Goal: Information Seeking & Learning: Learn about a topic

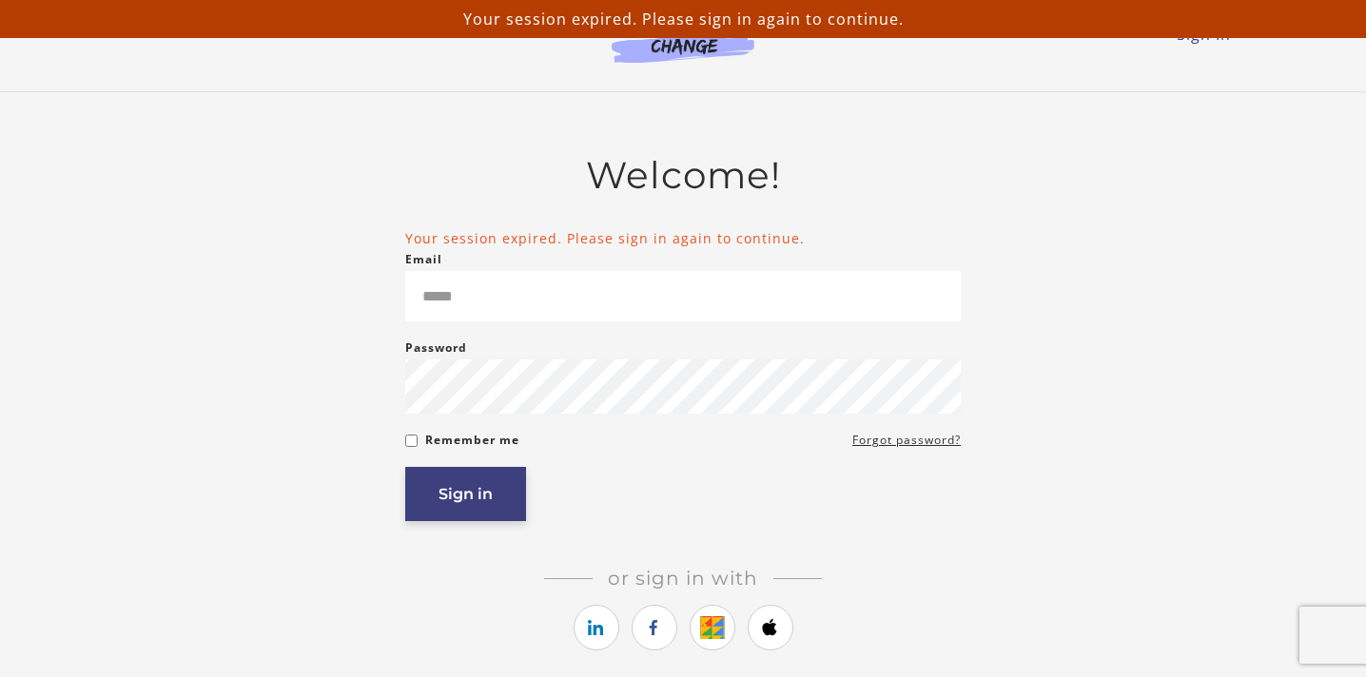
click at [480, 484] on button "Sign in" at bounding box center [465, 494] width 121 height 54
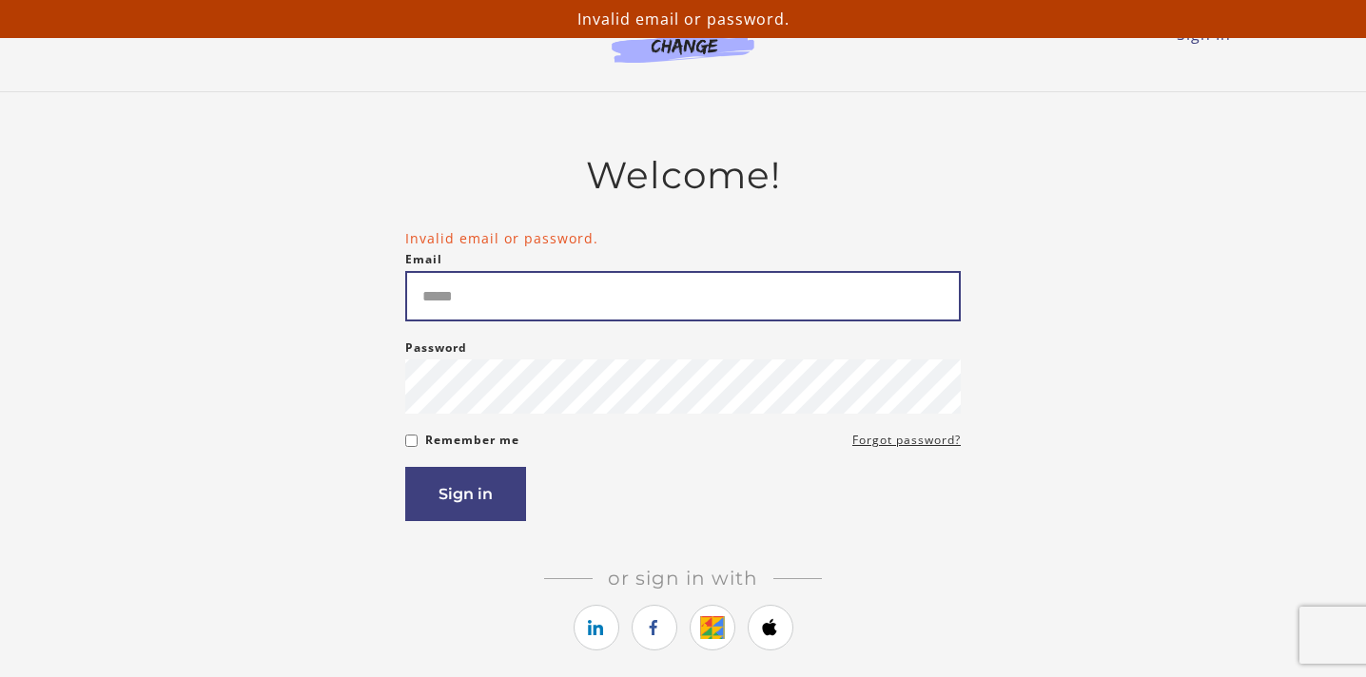
click at [461, 287] on input "Email" at bounding box center [683, 296] width 556 height 50
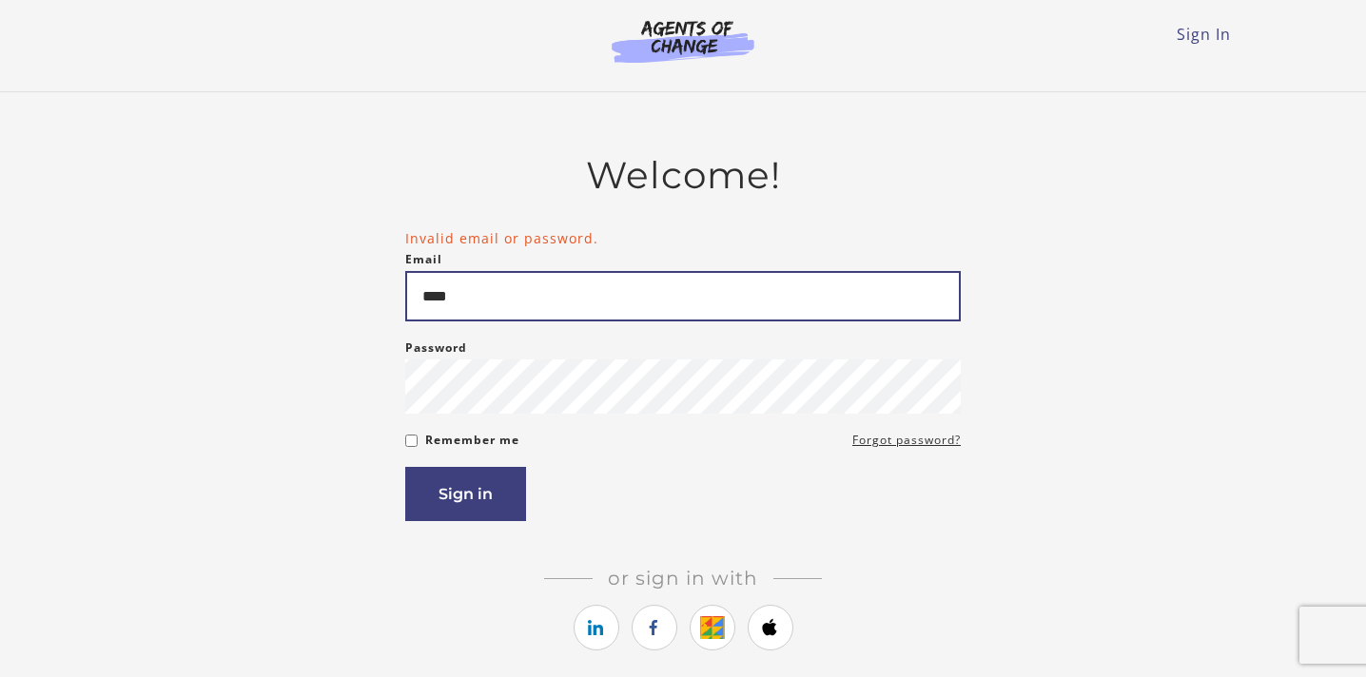
type input "**********"
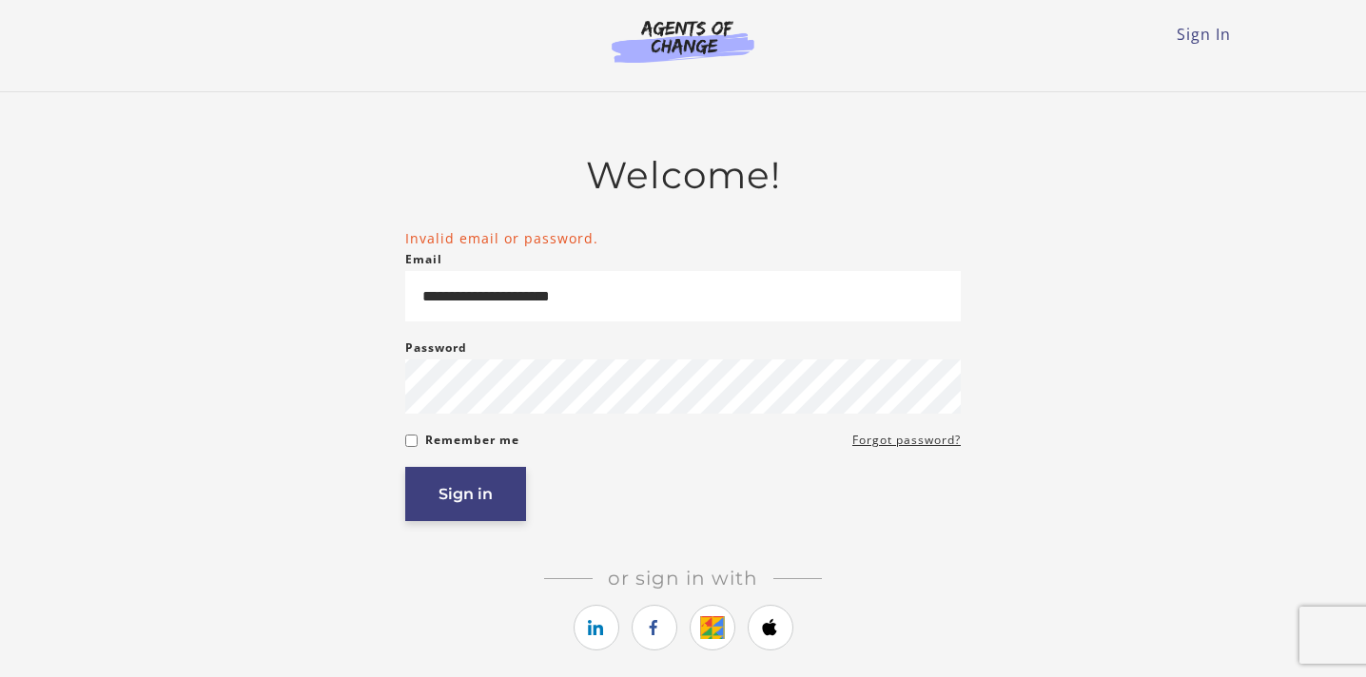
click at [449, 510] on button "Sign in" at bounding box center [465, 494] width 121 height 54
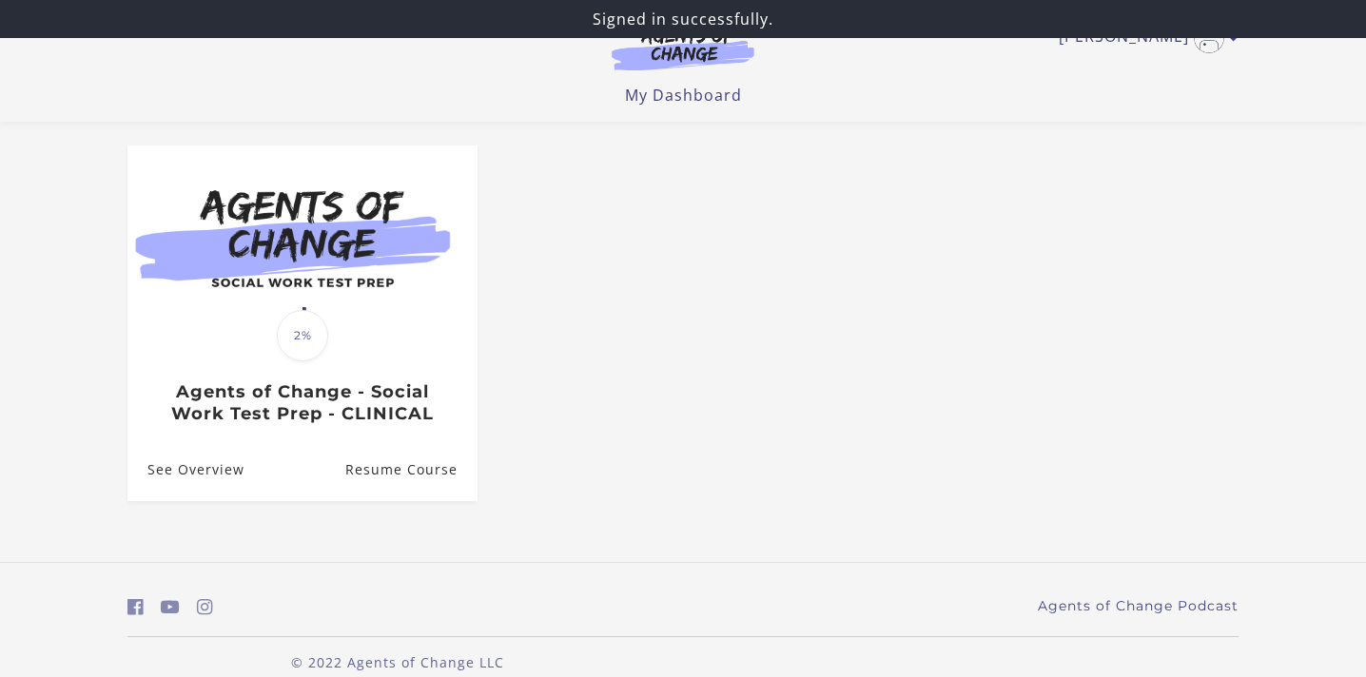
scroll to position [176, 0]
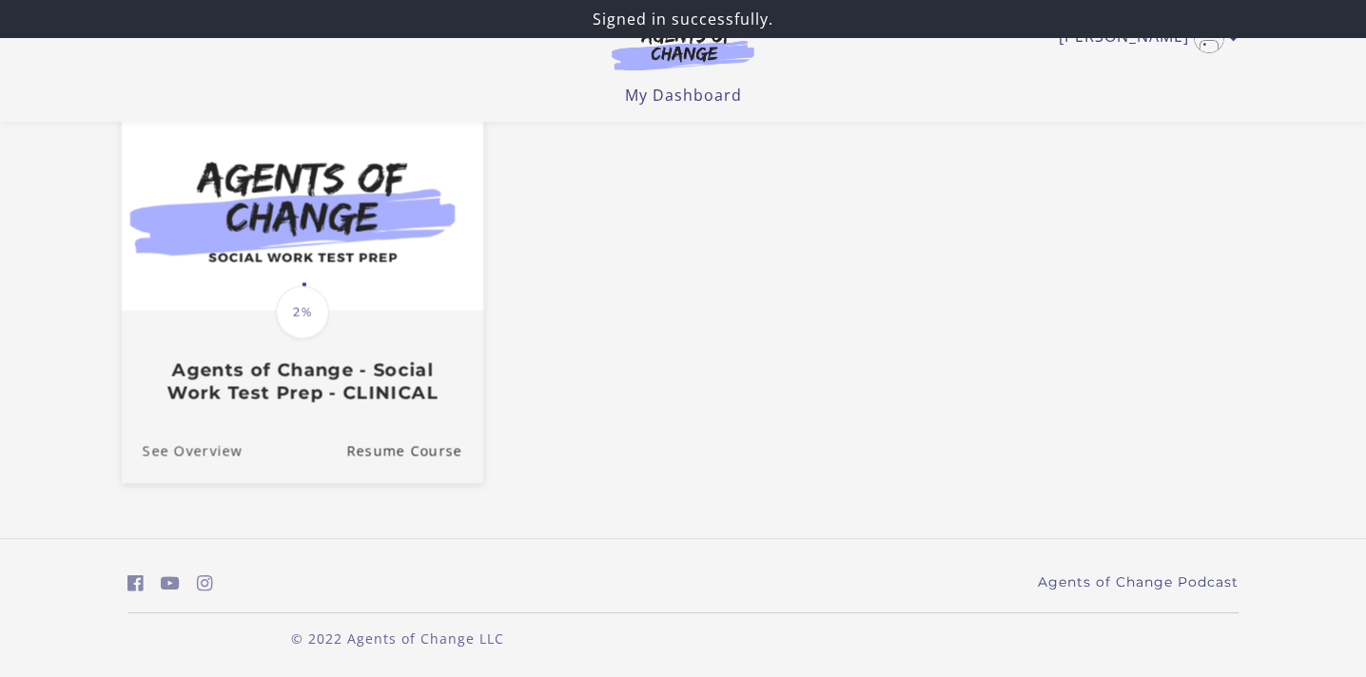
click at [194, 460] on link "See Overview" at bounding box center [182, 452] width 121 height 64
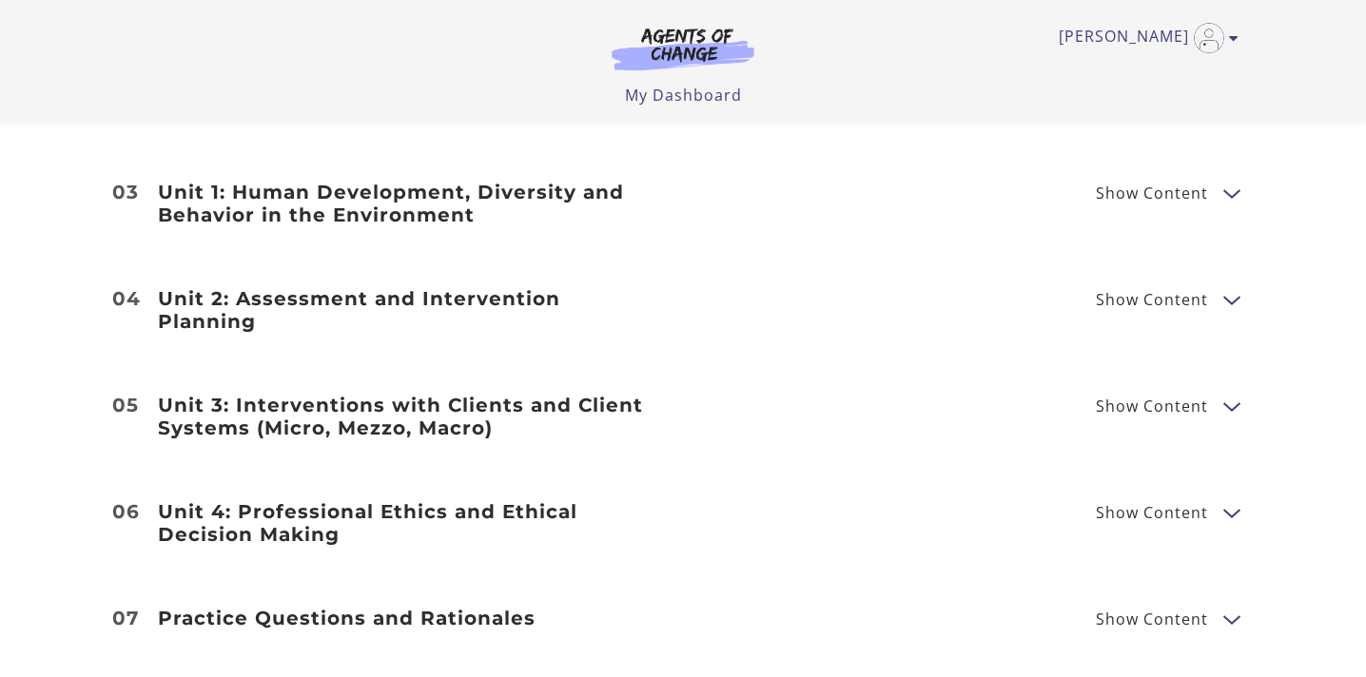
scroll to position [2373, 0]
click at [1117, 210] on div "Unit 1: Human Development, Diversity and Behavior in the Environment Show Conte…" at bounding box center [683, 205] width 1142 height 46
click at [1126, 186] on span "Show Content" at bounding box center [1152, 193] width 112 height 15
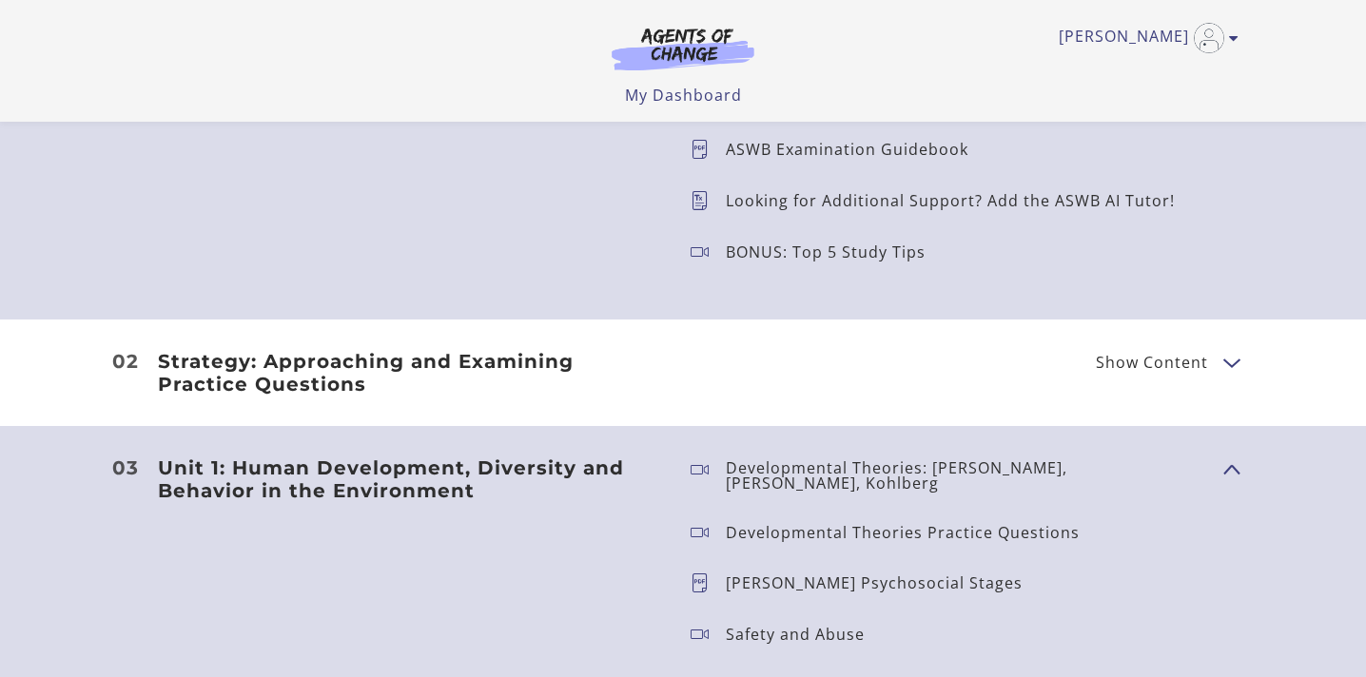
scroll to position [2046, 0]
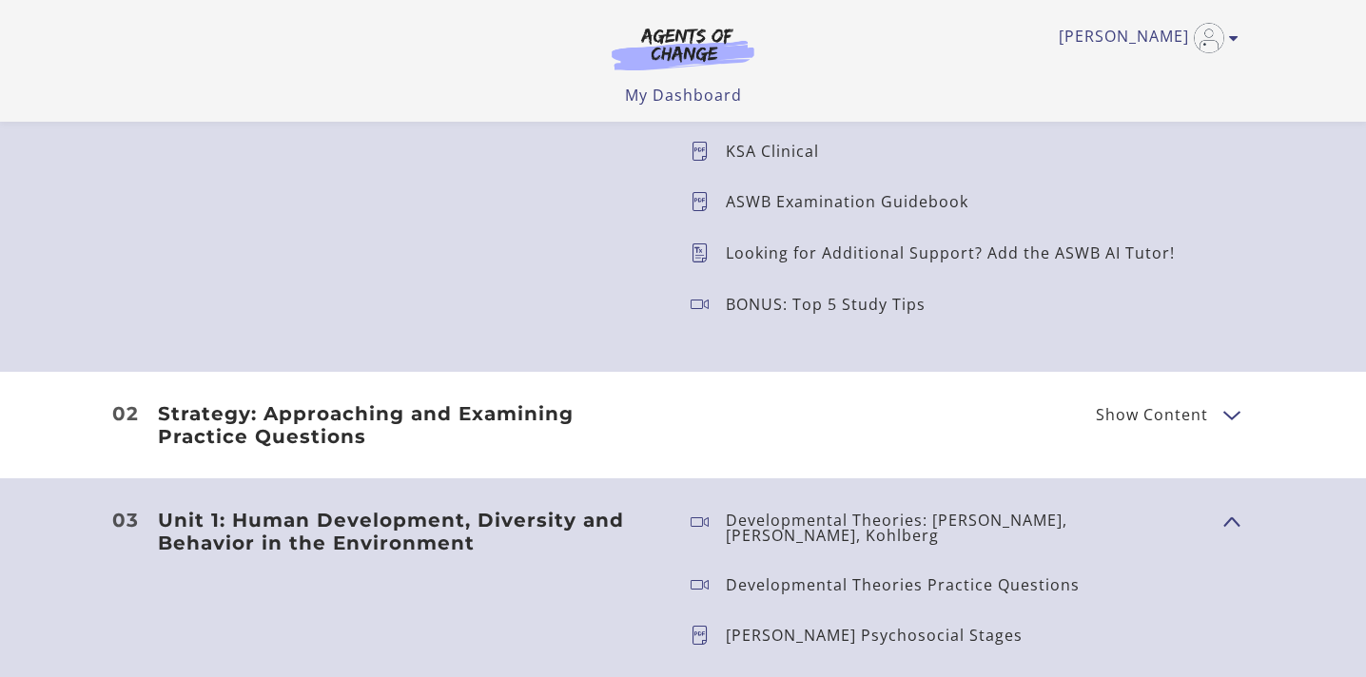
click at [1141, 422] on span "Show Content" at bounding box center [1152, 414] width 112 height 15
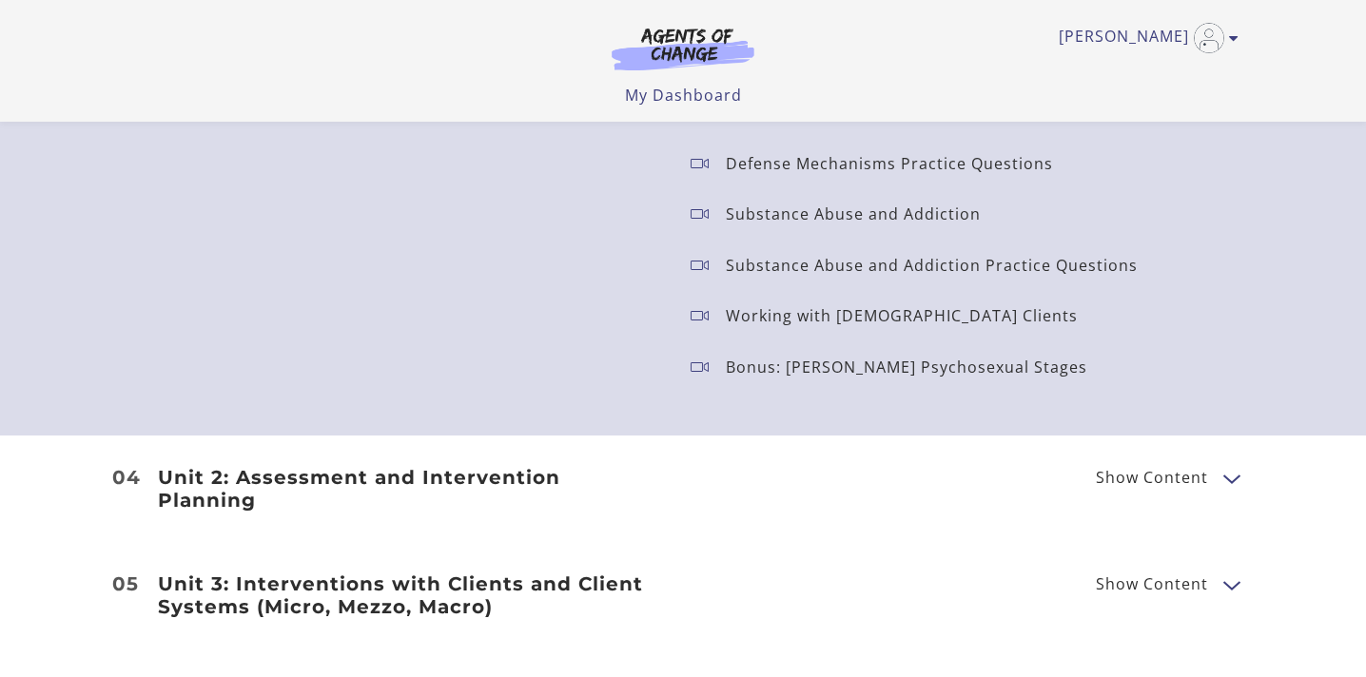
scroll to position [2931, 0]
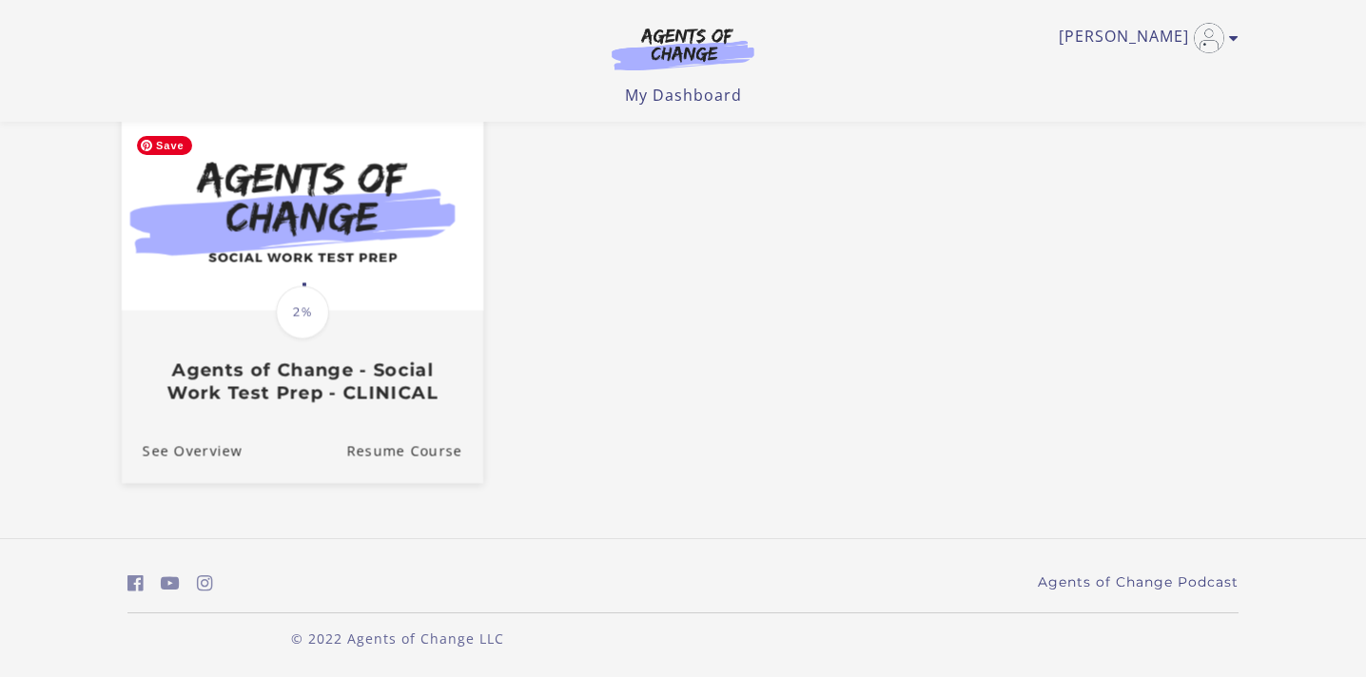
click at [354, 243] on img at bounding box center [303, 213] width 362 height 195
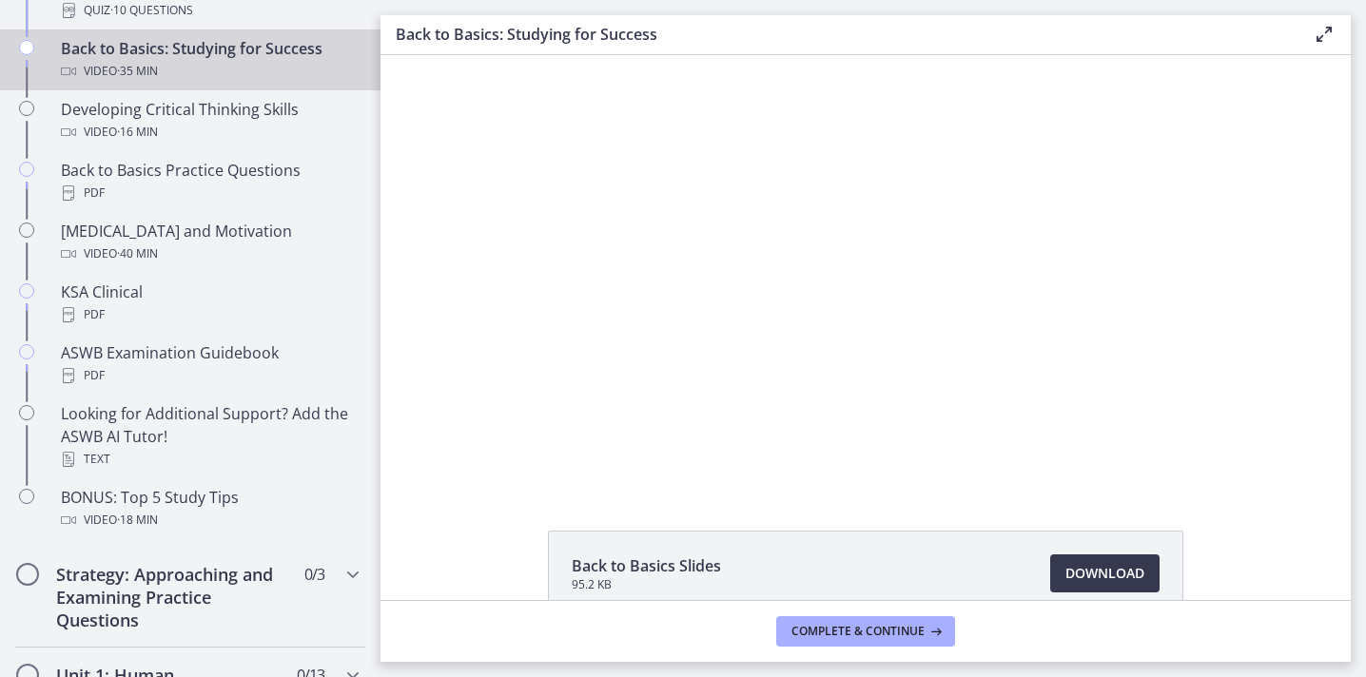
scroll to position [731, 0]
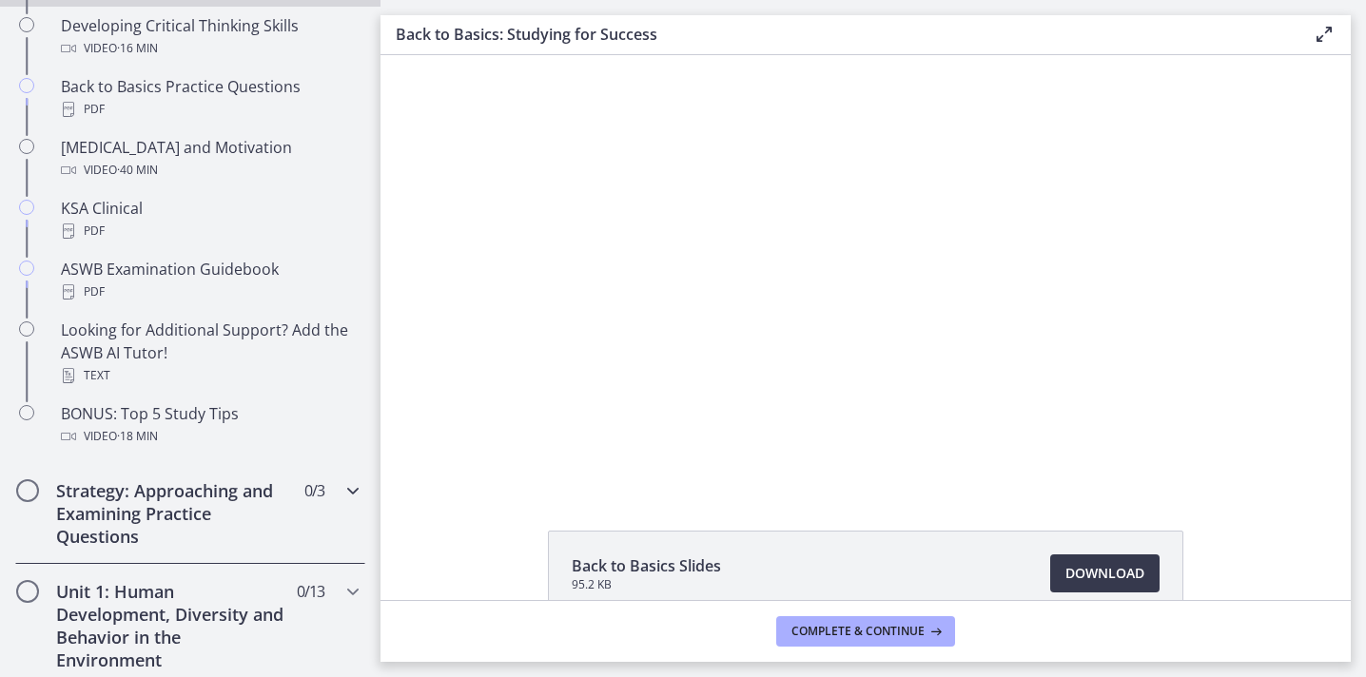
click at [126, 487] on h2 "Strategy: Approaching and Examining Practice Questions" at bounding box center [172, 514] width 232 height 69
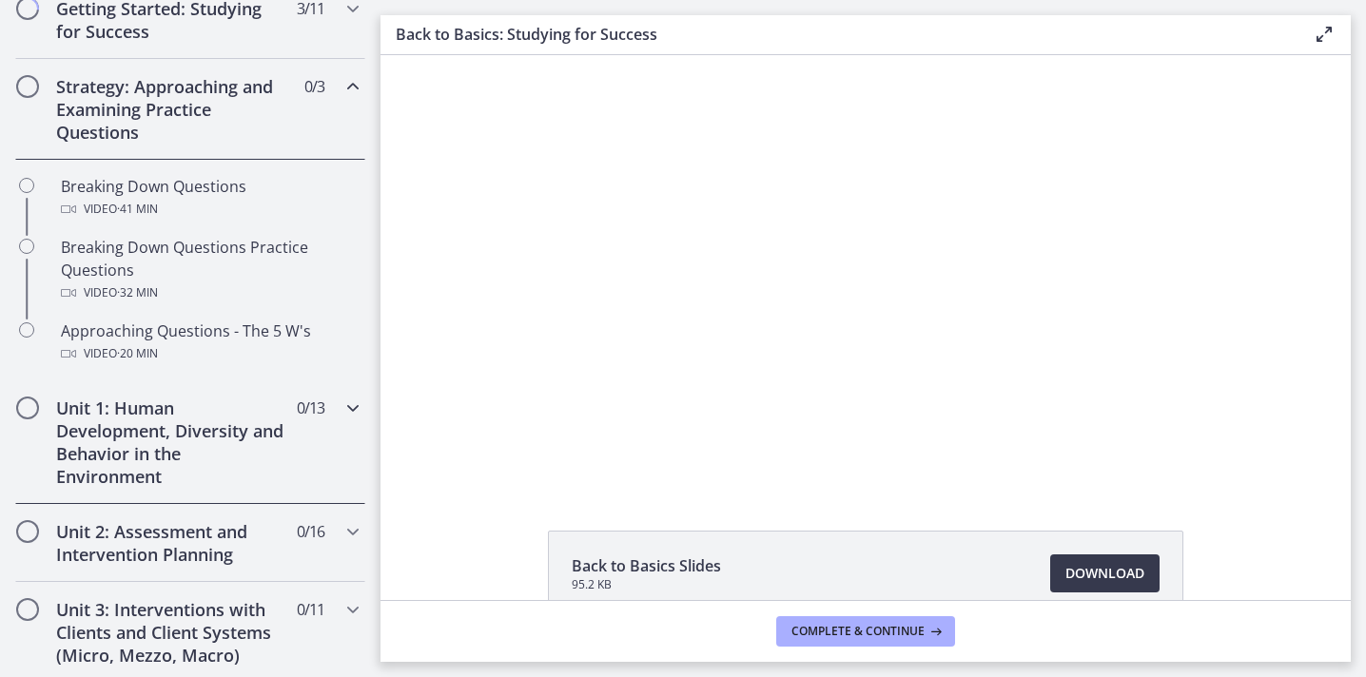
scroll to position [375, 0]
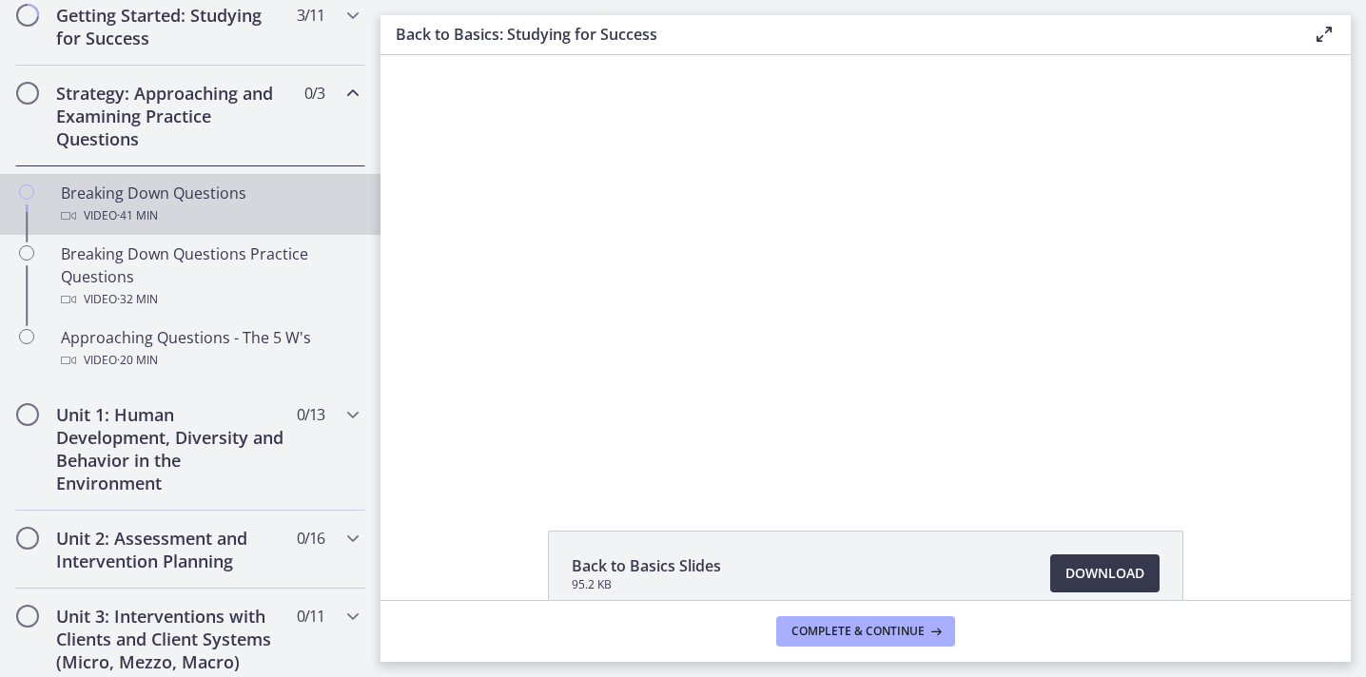
click at [116, 186] on div "Breaking Down Questions Video · 41 min" at bounding box center [209, 205] width 297 height 46
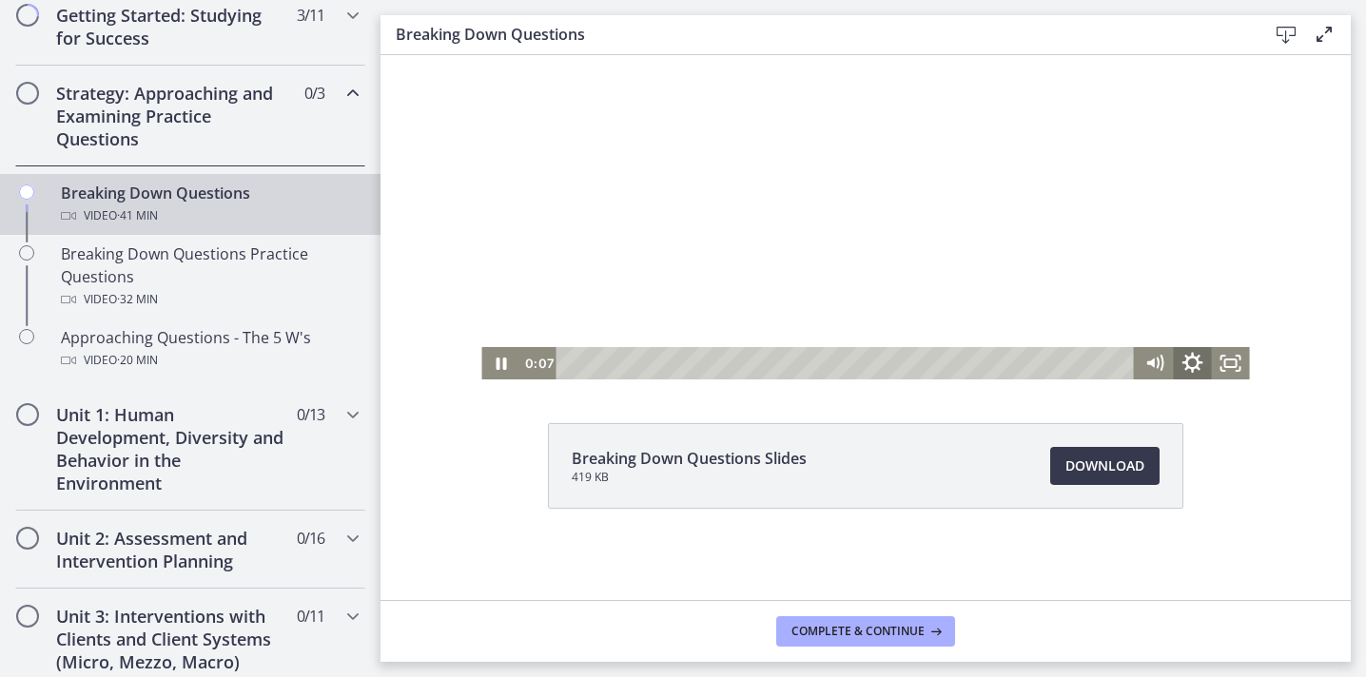
click at [1194, 361] on icon "Show settings menu" at bounding box center [1193, 363] width 46 height 39
click at [1193, 304] on span "1.25x" at bounding box center [1217, 299] width 48 height 32
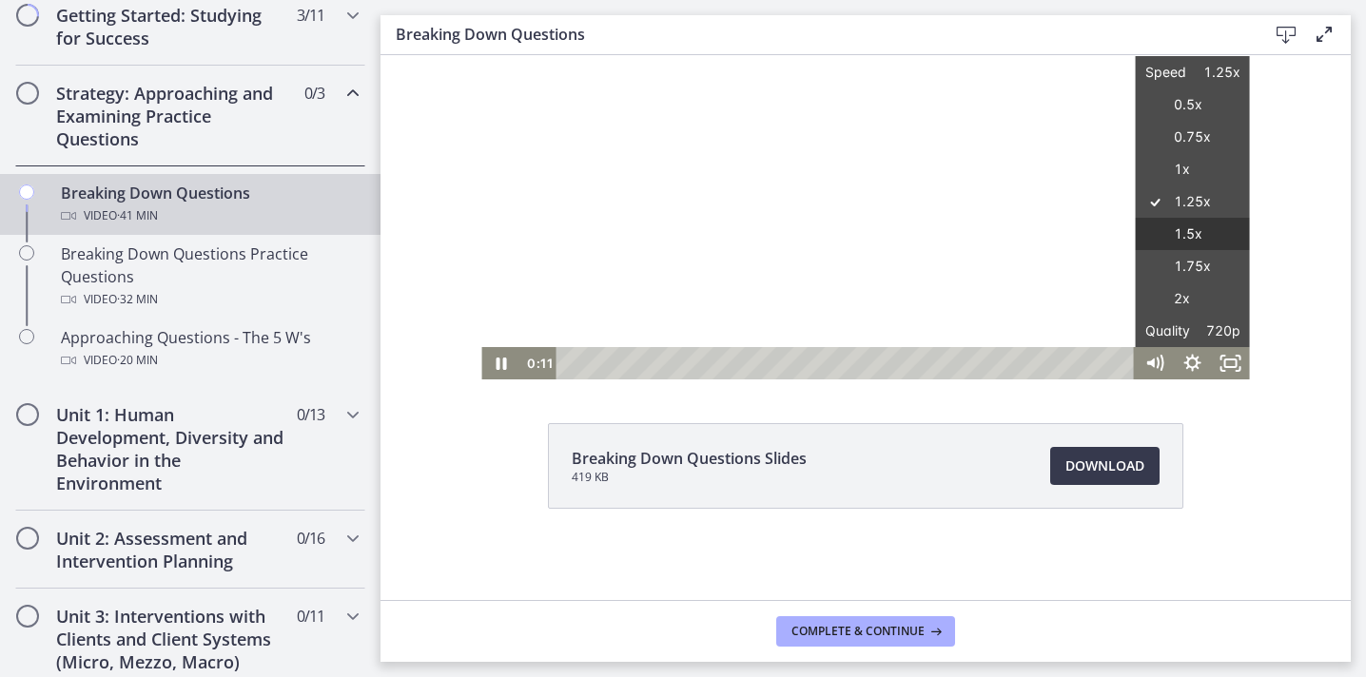
click at [1197, 225] on label "1.5x" at bounding box center [1193, 234] width 114 height 33
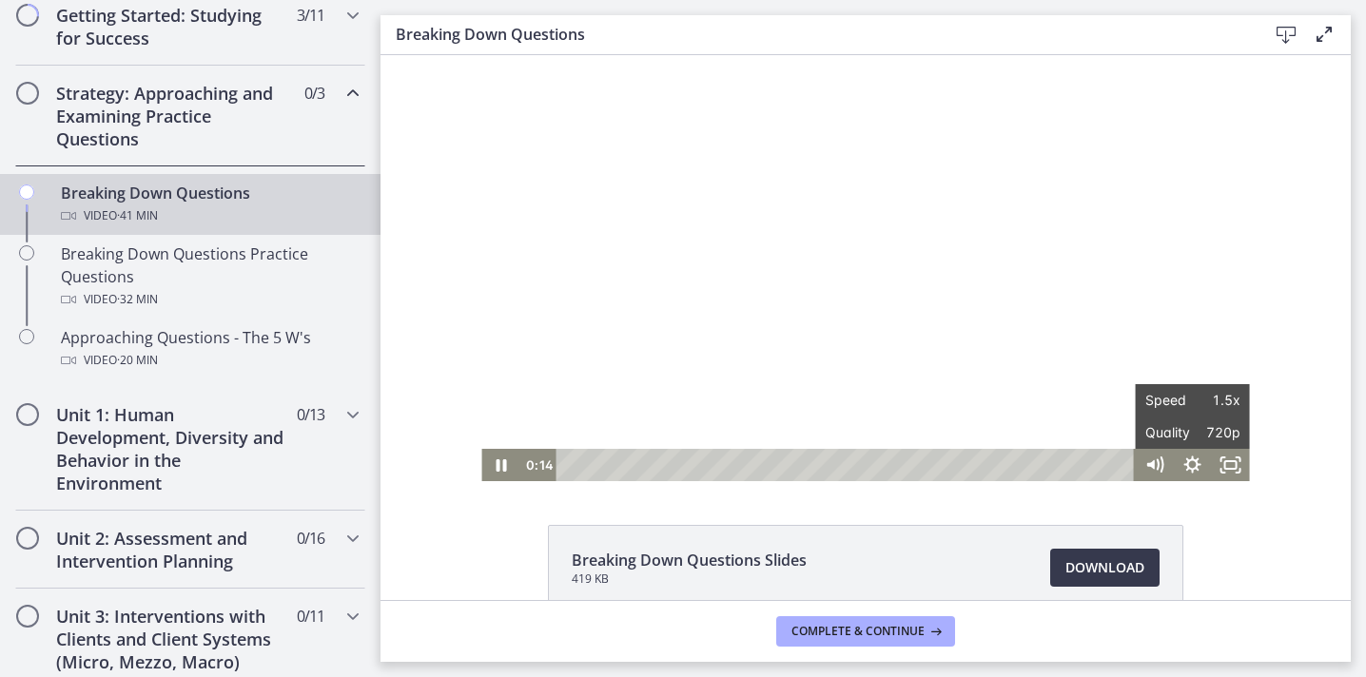
scroll to position [0, 0]
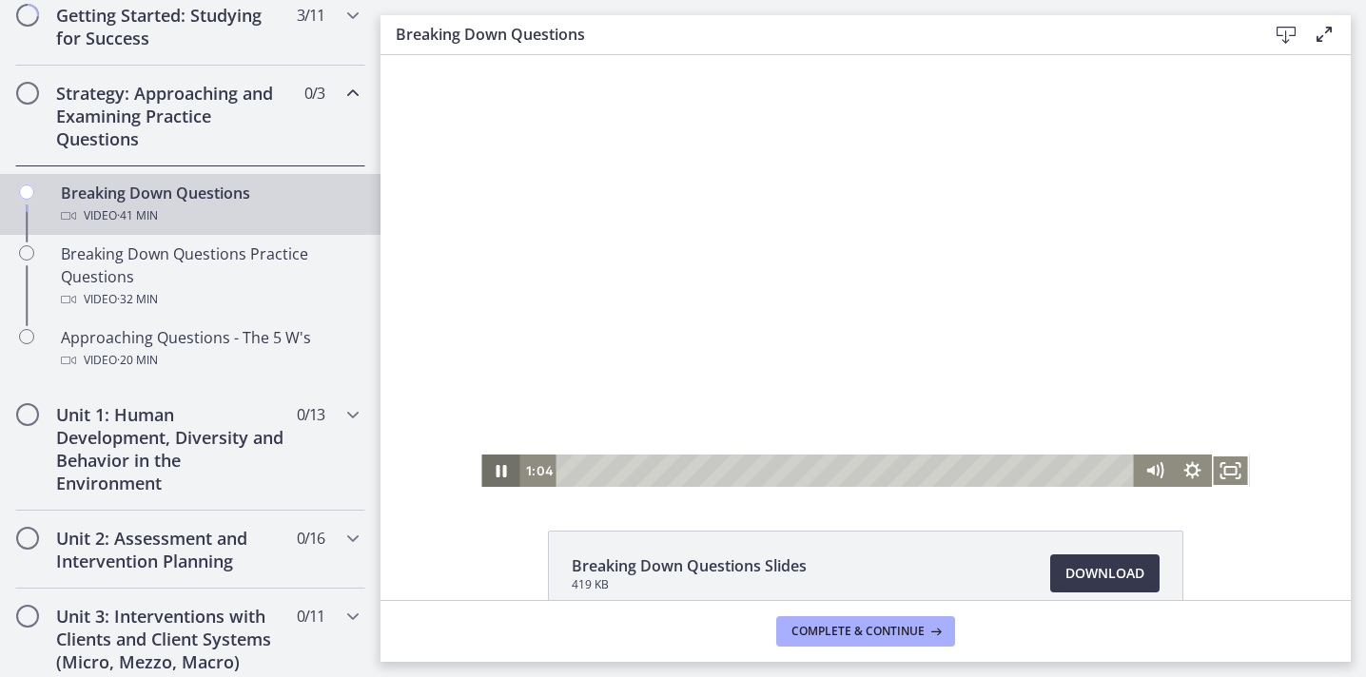
click at [503, 472] on icon "Pause" at bounding box center [501, 471] width 10 height 12
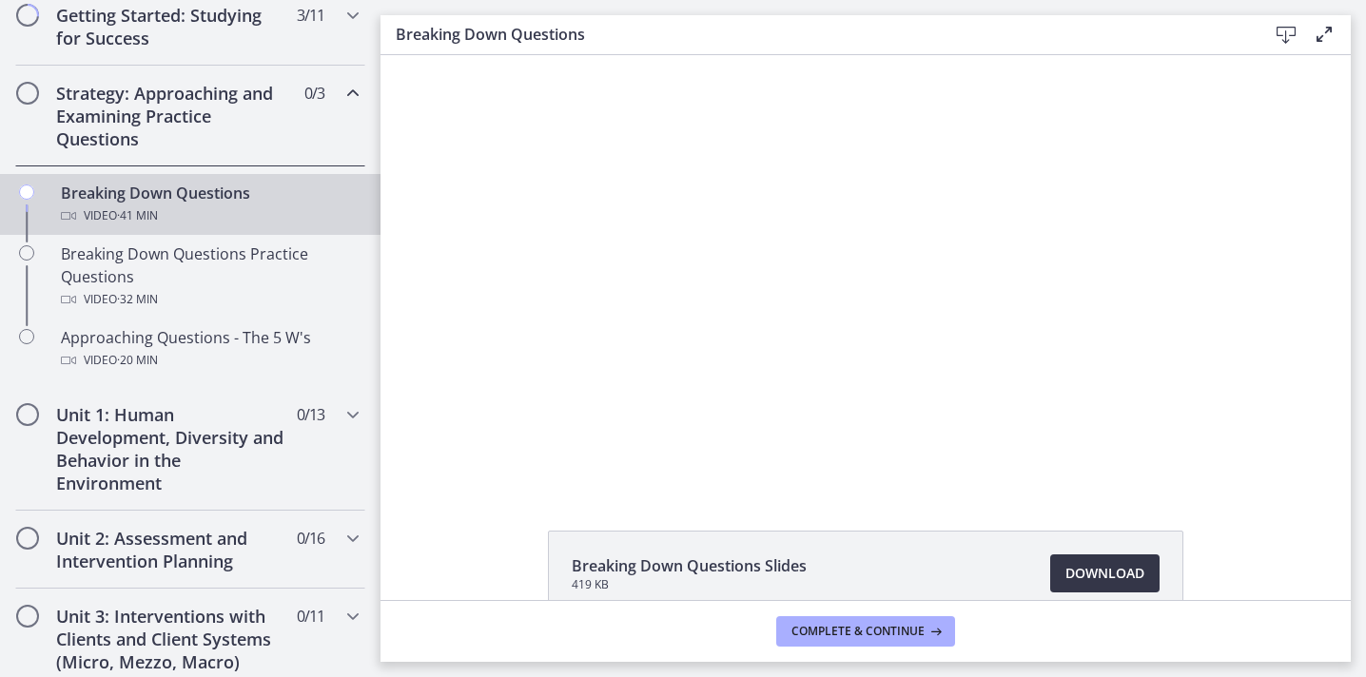
click at [1087, 576] on span "Download Opens in a new window" at bounding box center [1105, 573] width 79 height 23
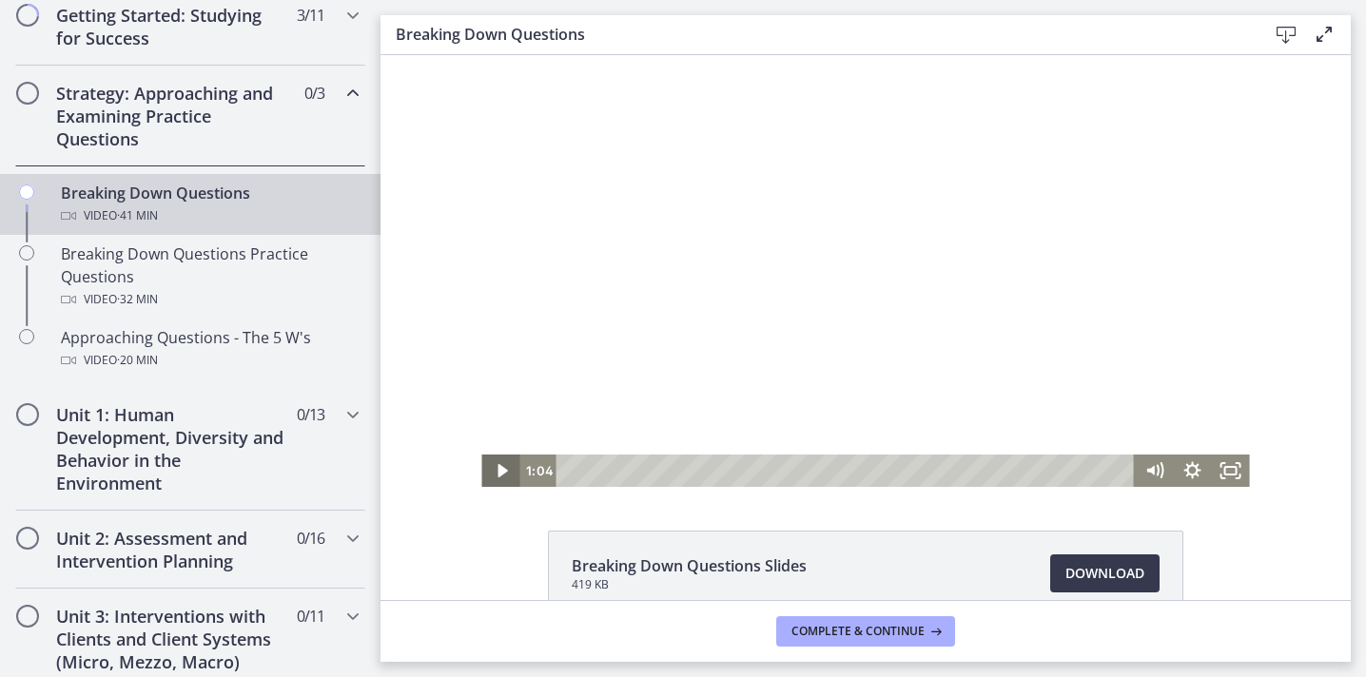
click at [492, 475] on icon "Play Video" at bounding box center [502, 471] width 38 height 32
click at [496, 471] on icon "Pause" at bounding box center [501, 470] width 46 height 39
click at [493, 465] on icon "Play Video" at bounding box center [503, 470] width 46 height 39
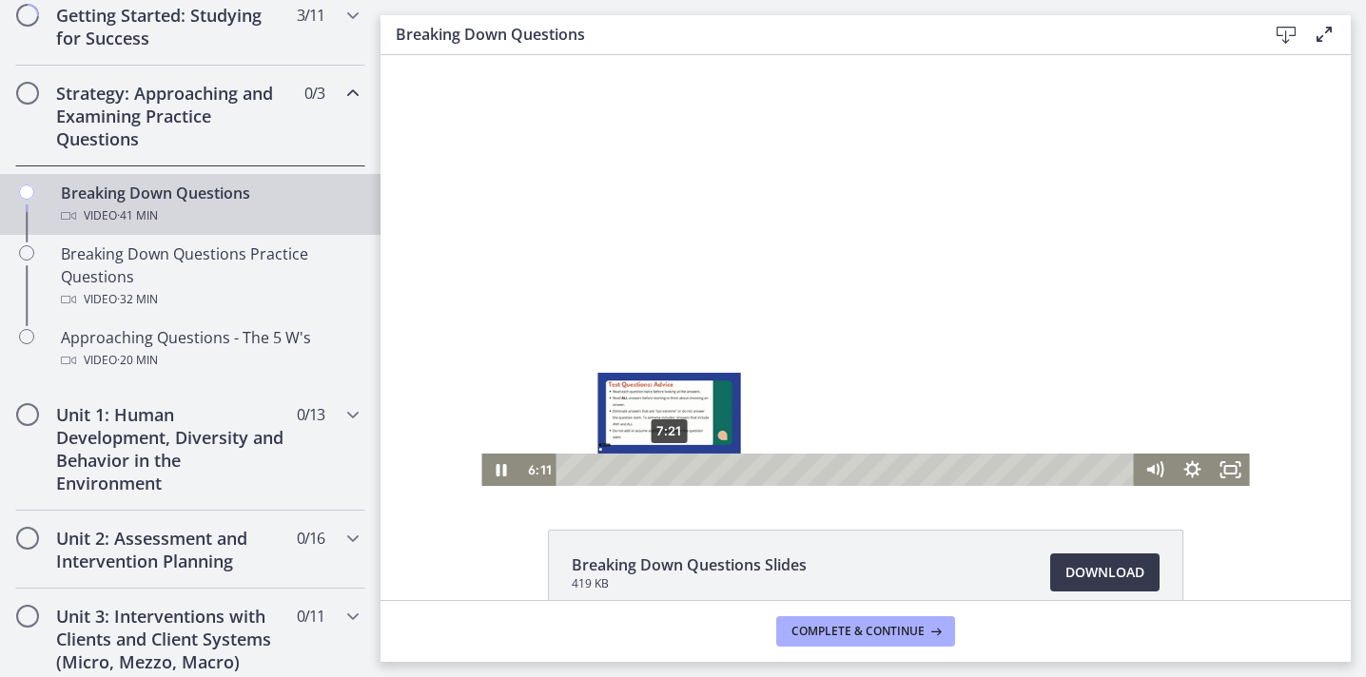
click at [670, 472] on div "7:21" at bounding box center [848, 470] width 556 height 32
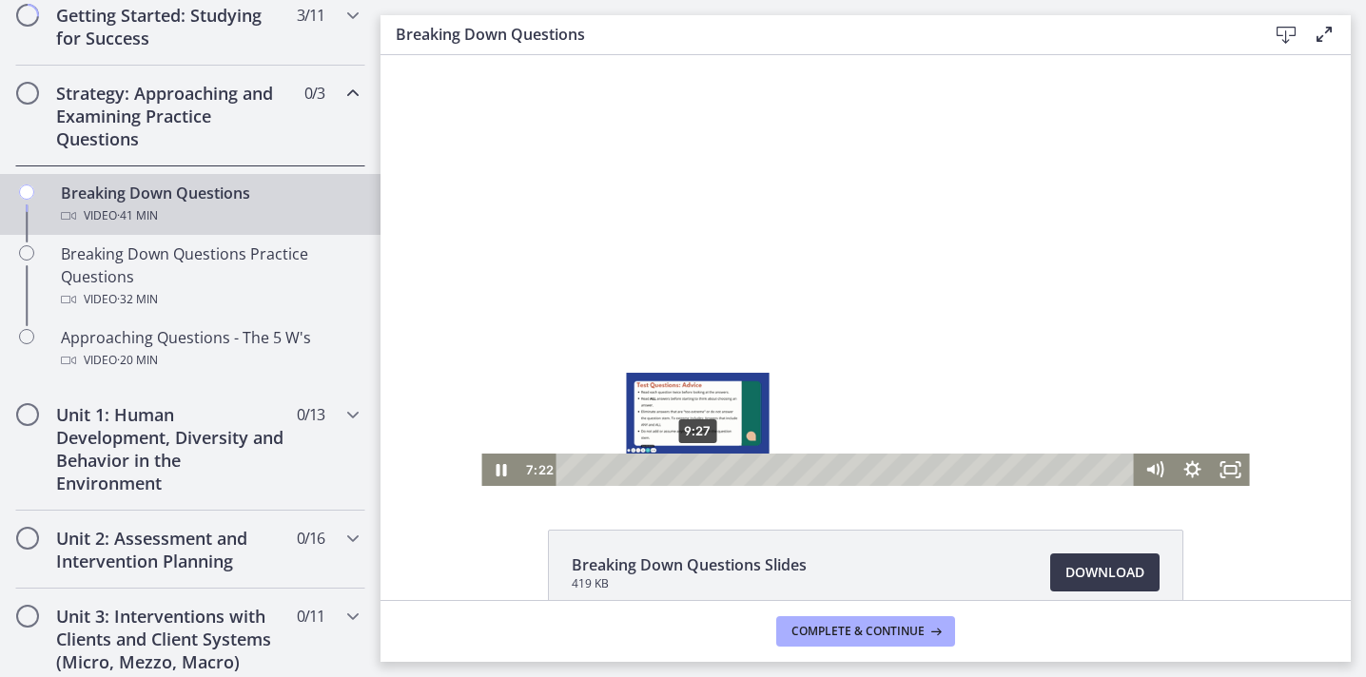
click at [698, 468] on div "9:27" at bounding box center [848, 470] width 556 height 32
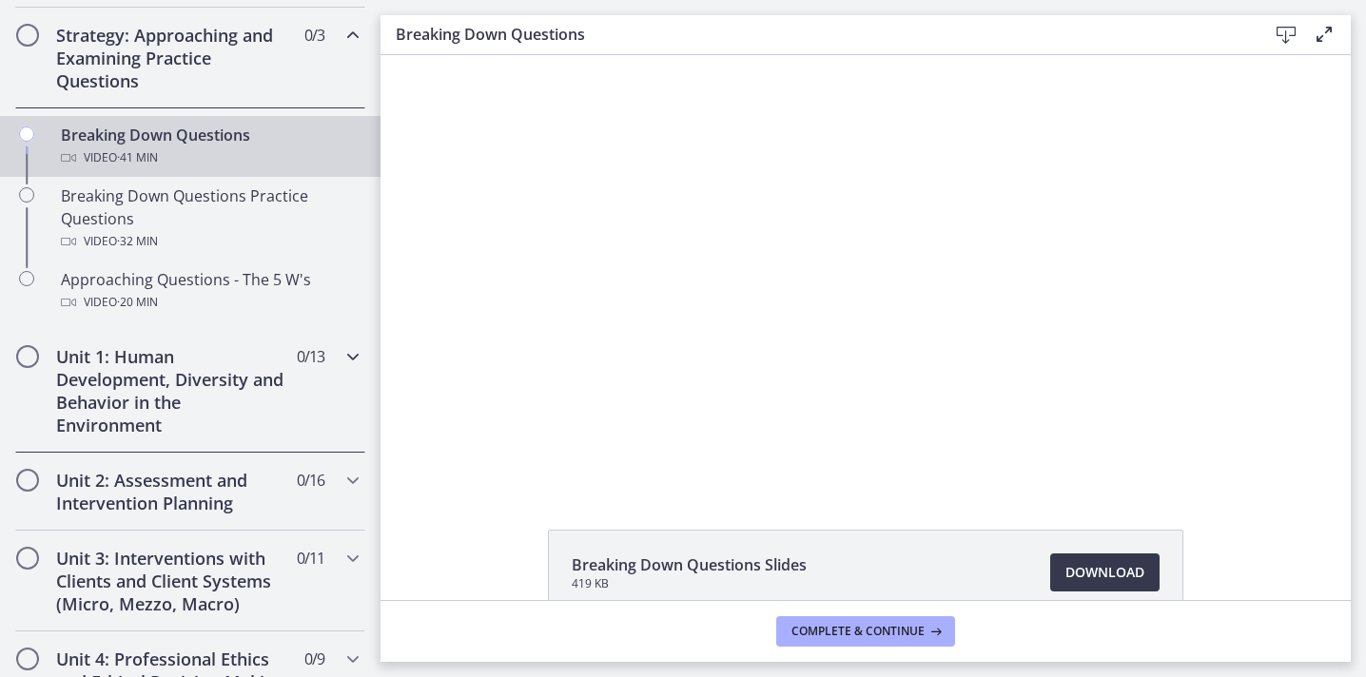
scroll to position [444, 0]
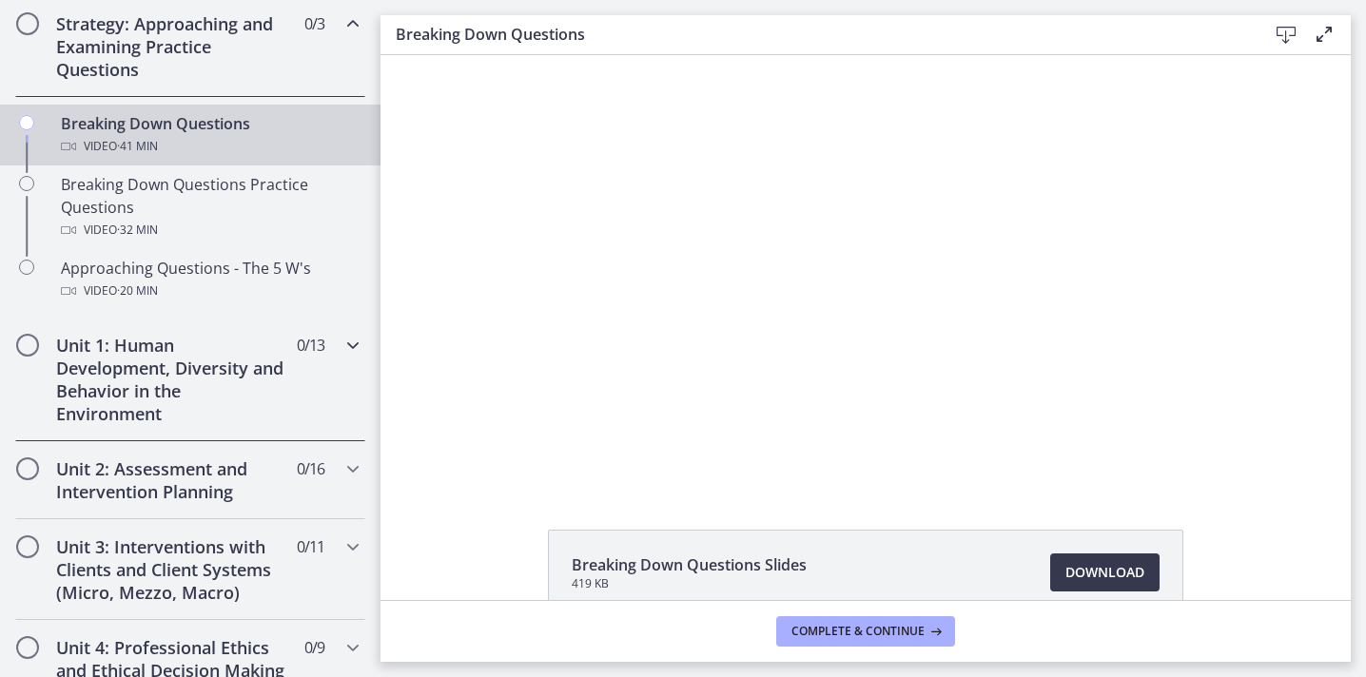
click at [315, 392] on div "Unit 1: Human Development, Diversity and Behavior in the Environment 0 / 13 Com…" at bounding box center [190, 380] width 350 height 124
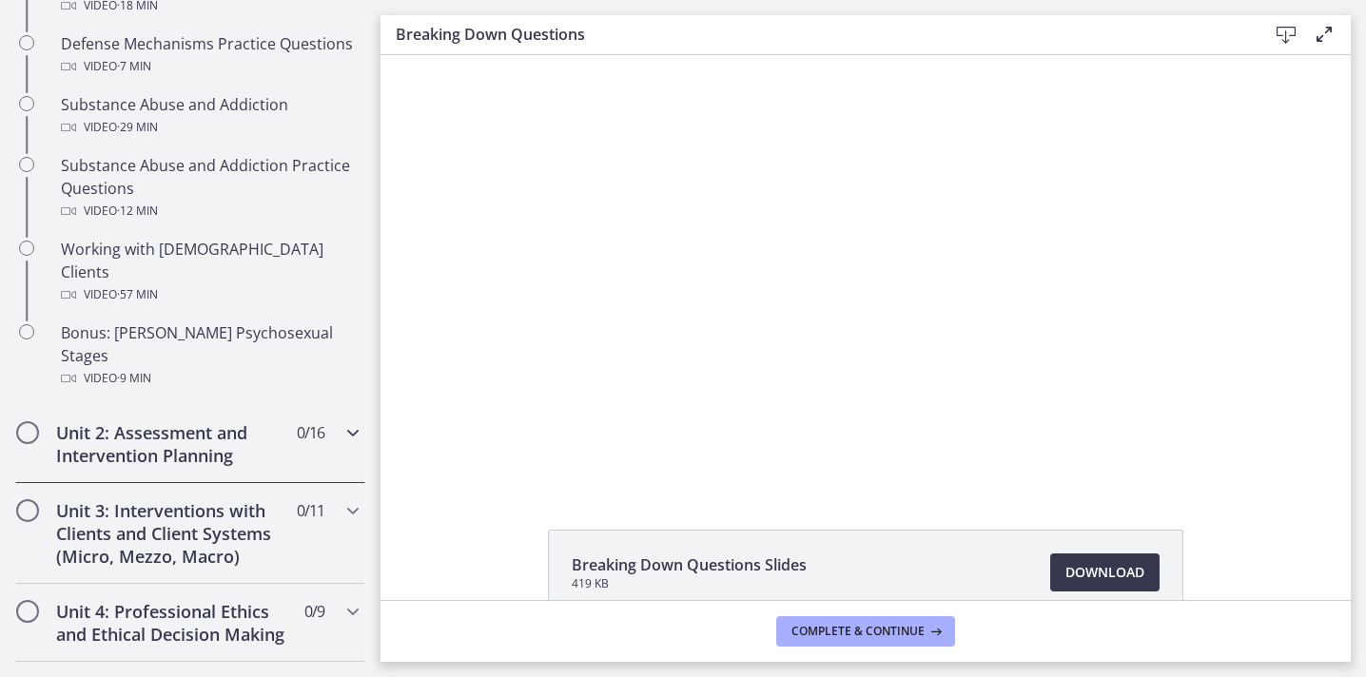
scroll to position [1235, 0]
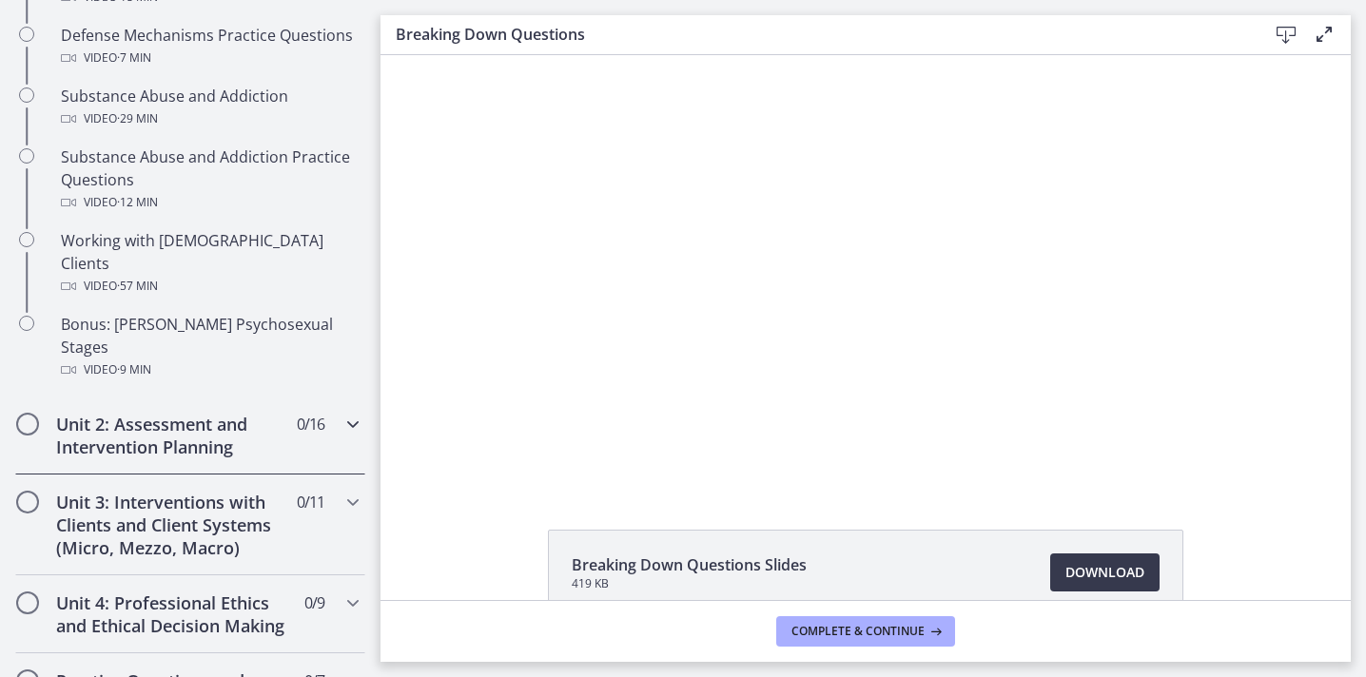
click at [327, 397] on div "Unit 2: Assessment and Intervention Planning 0 / 16 Completed" at bounding box center [190, 436] width 350 height 78
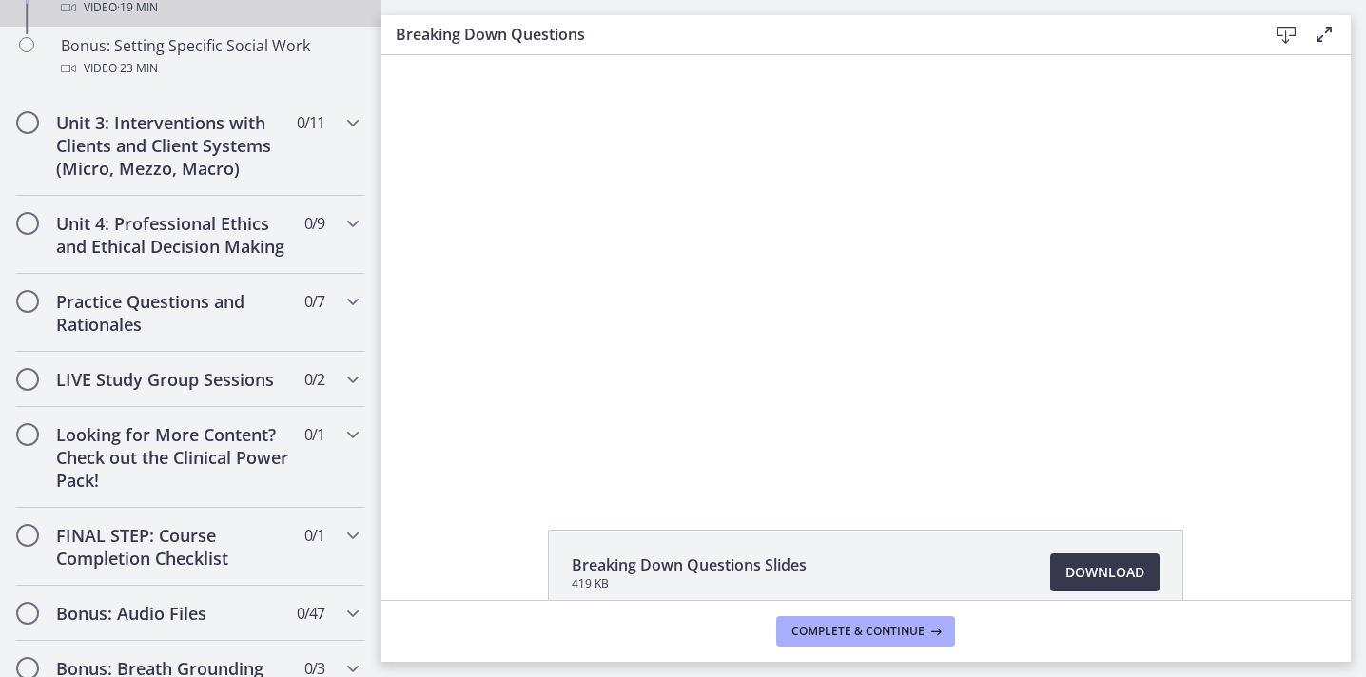
scroll to position [1875, 0]
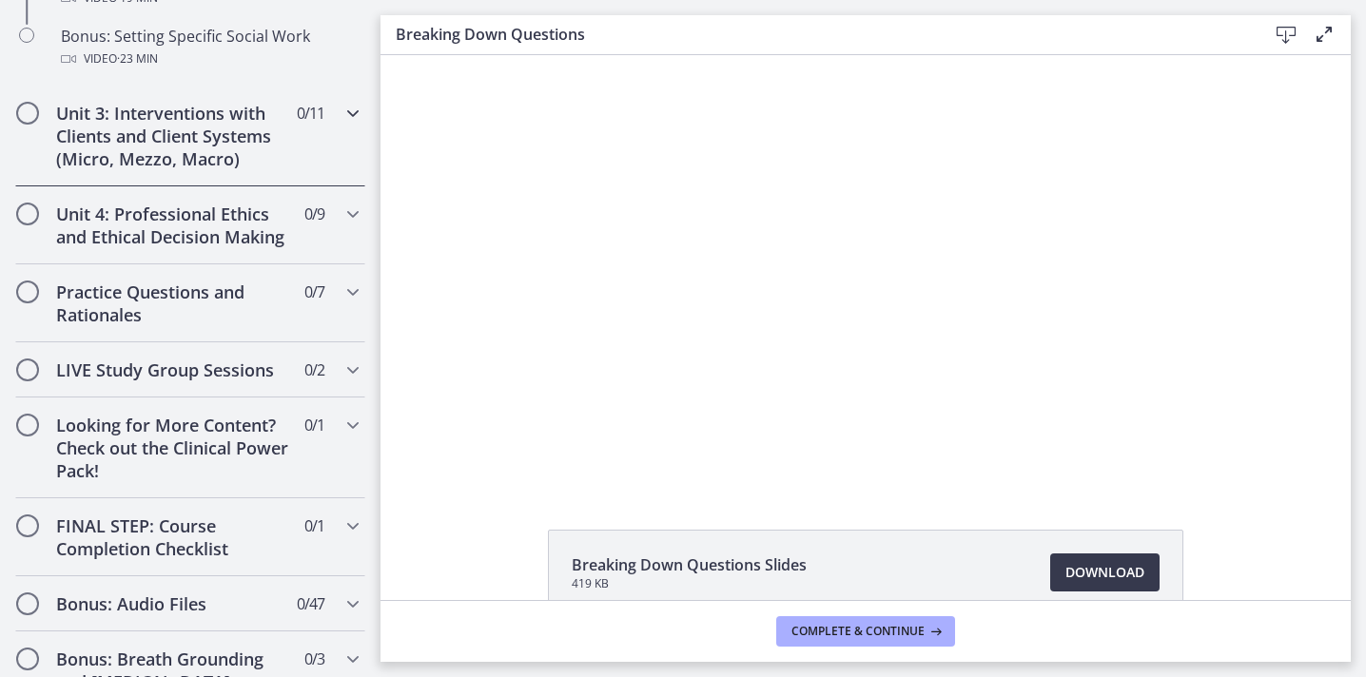
click at [348, 123] on icon "Chapters" at bounding box center [353, 113] width 23 height 23
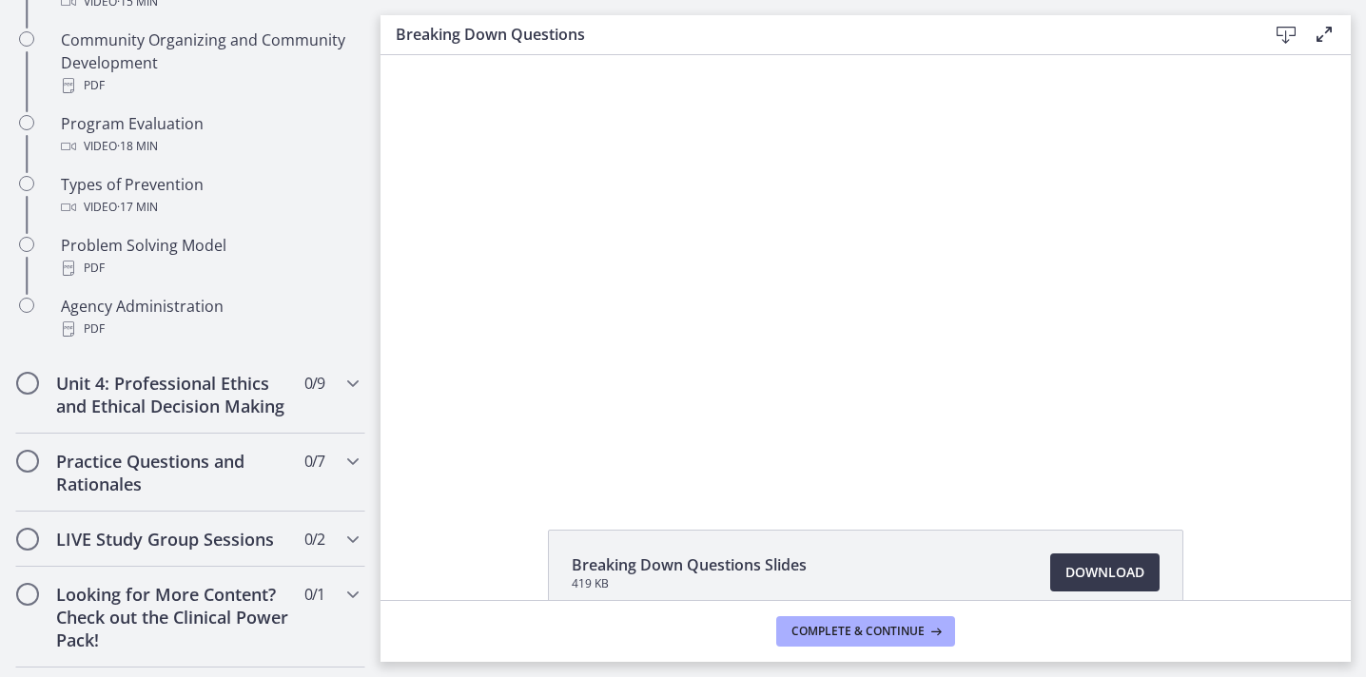
scroll to position [1220, 0]
click at [355, 401] on div "Unit 4: Professional Ethics and Ethical Decision Making 0 / 9 Completed" at bounding box center [190, 394] width 350 height 78
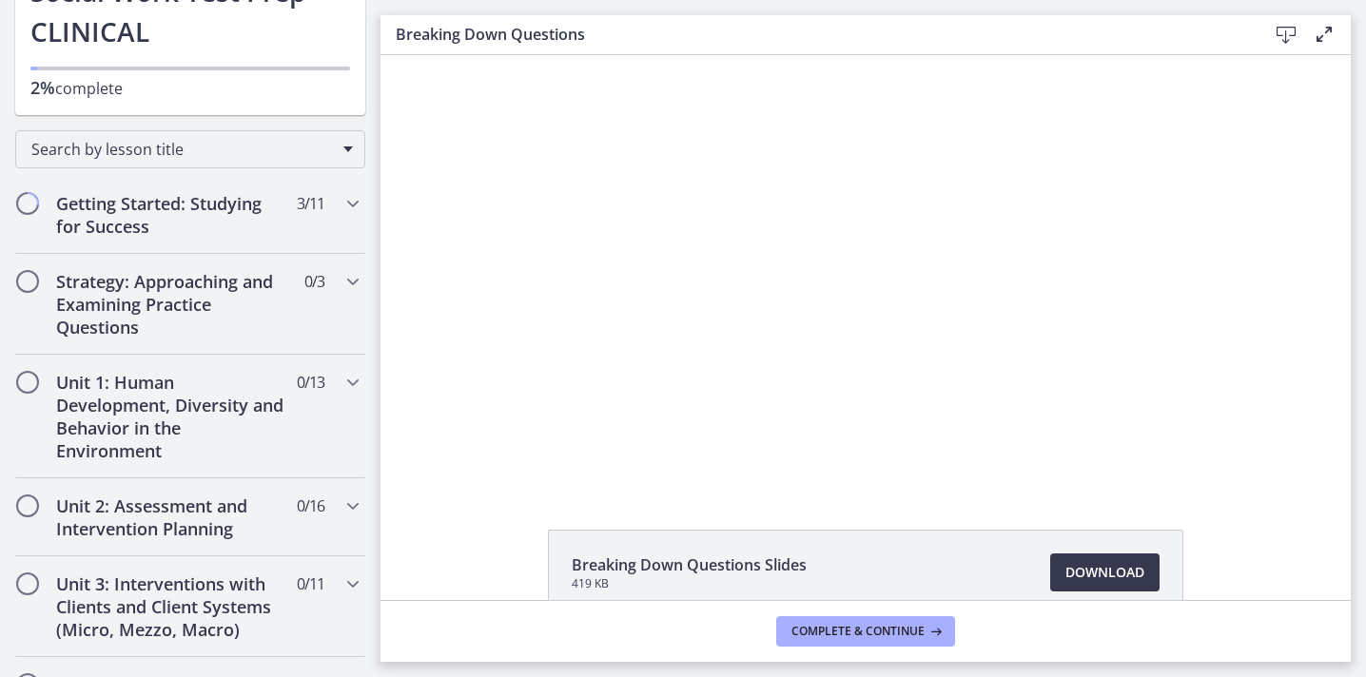
scroll to position [0, 0]
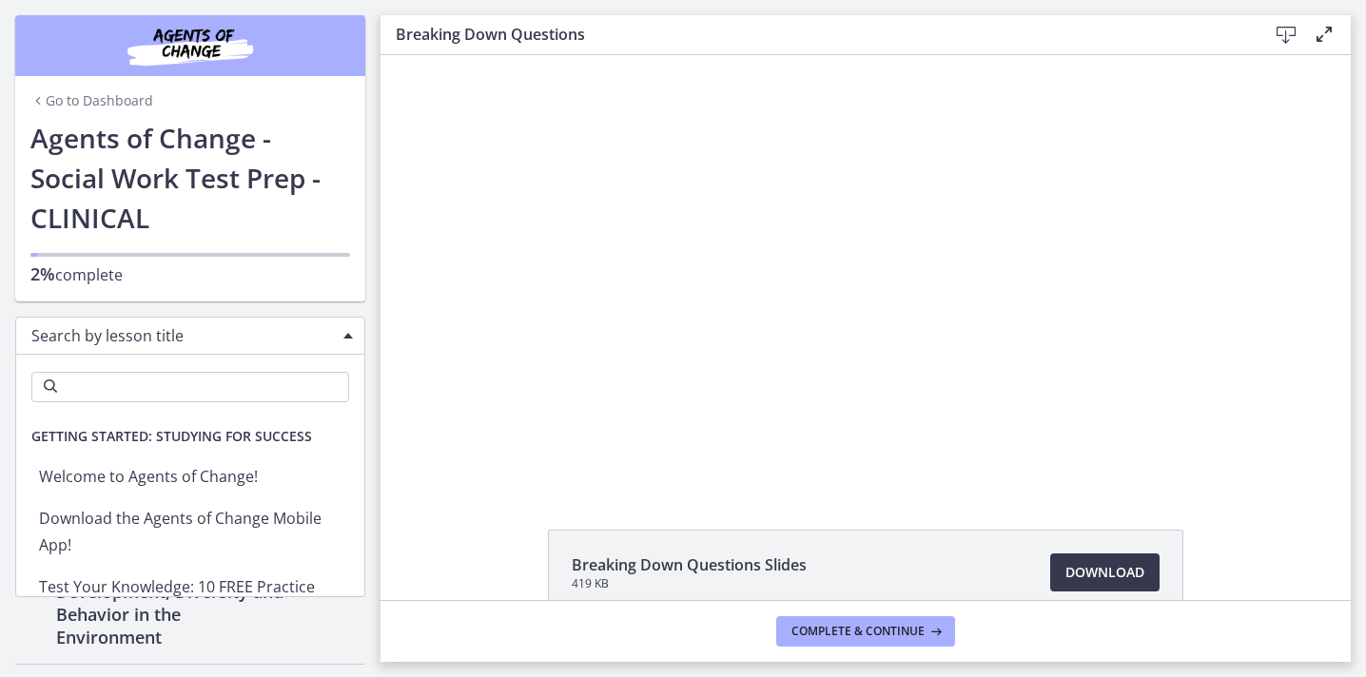
click at [156, 343] on span "Search by lesson title" at bounding box center [182, 335] width 303 height 21
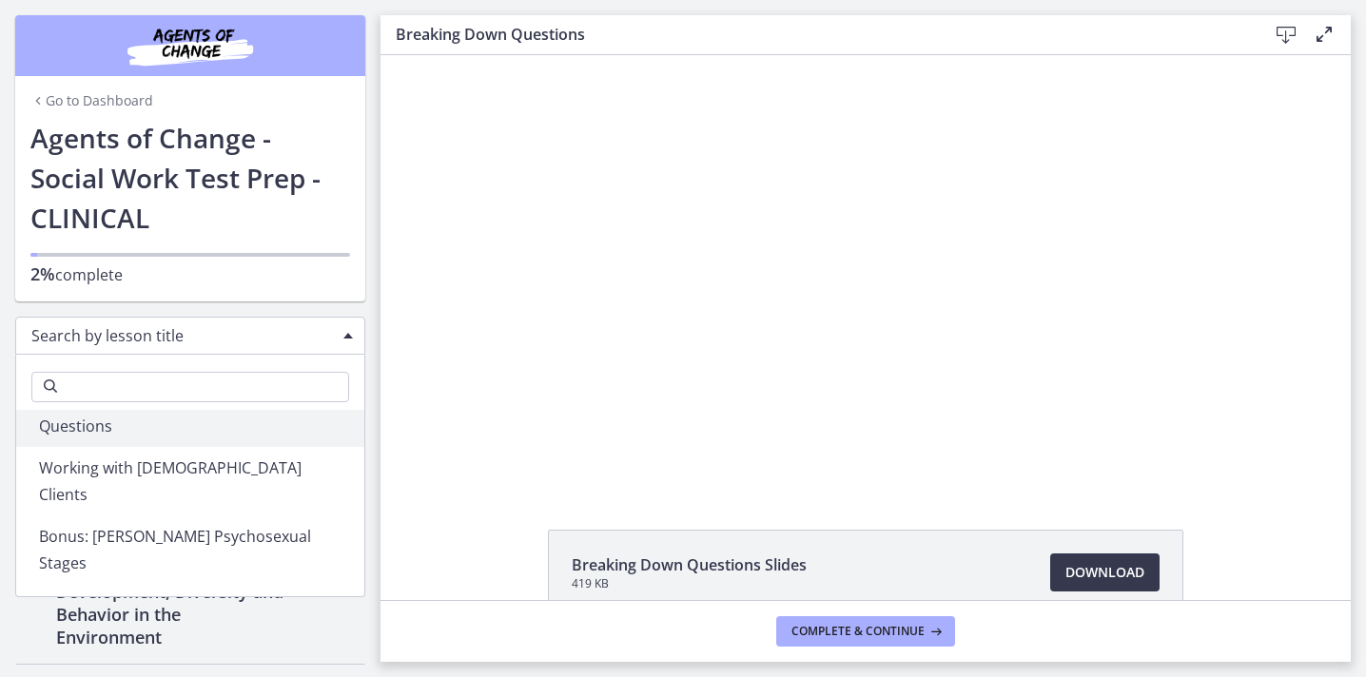
scroll to position [1353, 0]
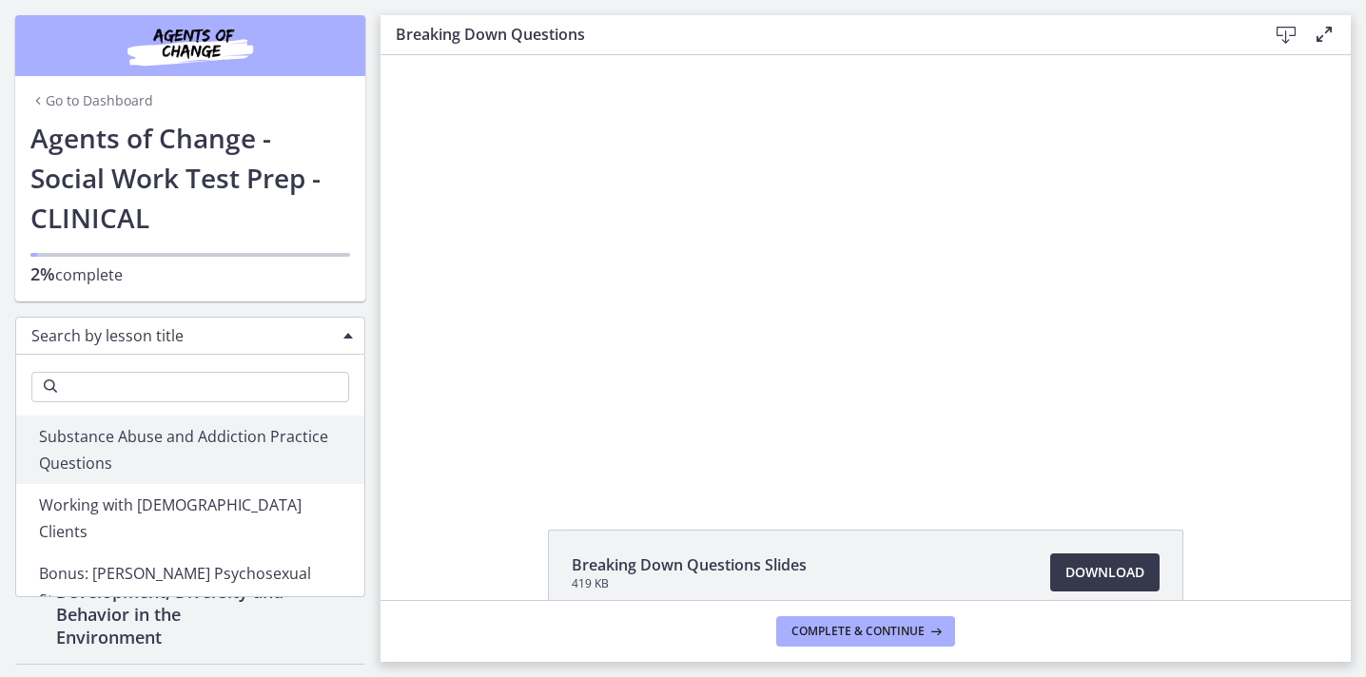
click at [370, 344] on div "Search by lesson title Search Getting Started: Studying for Success Welcome to …" at bounding box center [190, 332] width 381 height 61
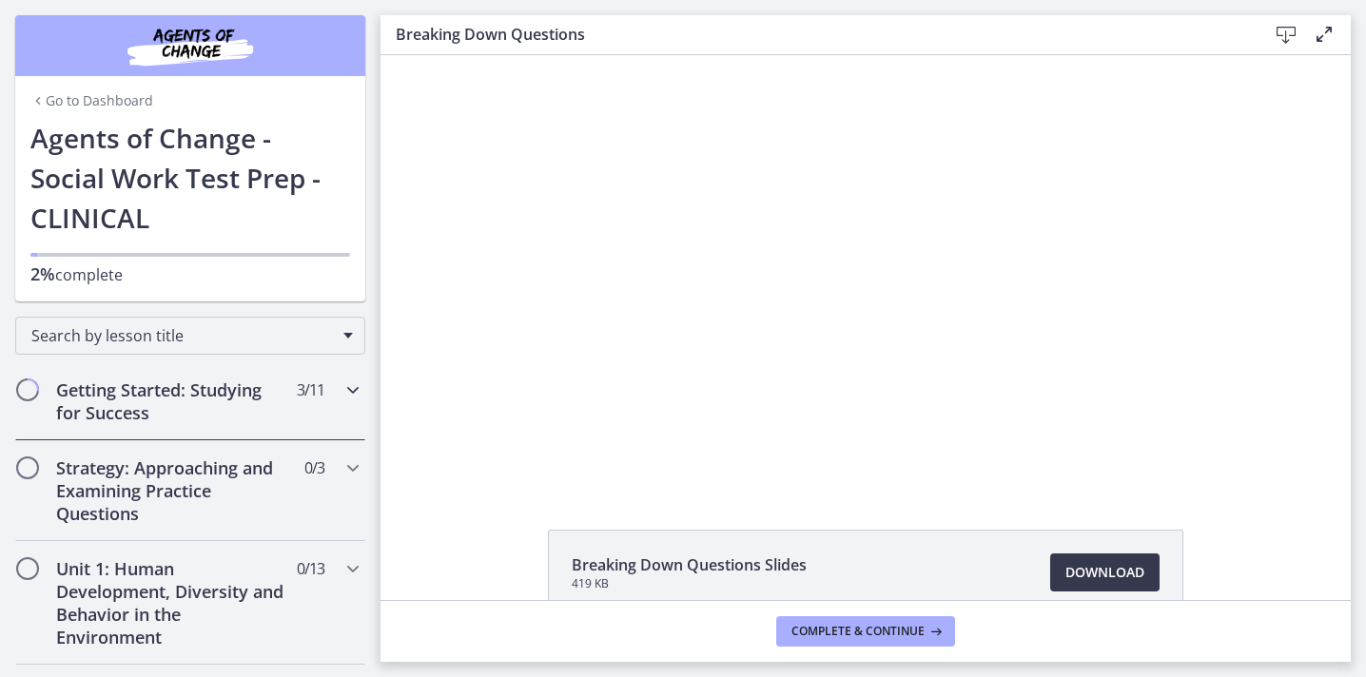
click at [173, 421] on h2 "Getting Started: Studying for Success" at bounding box center [172, 402] width 232 height 46
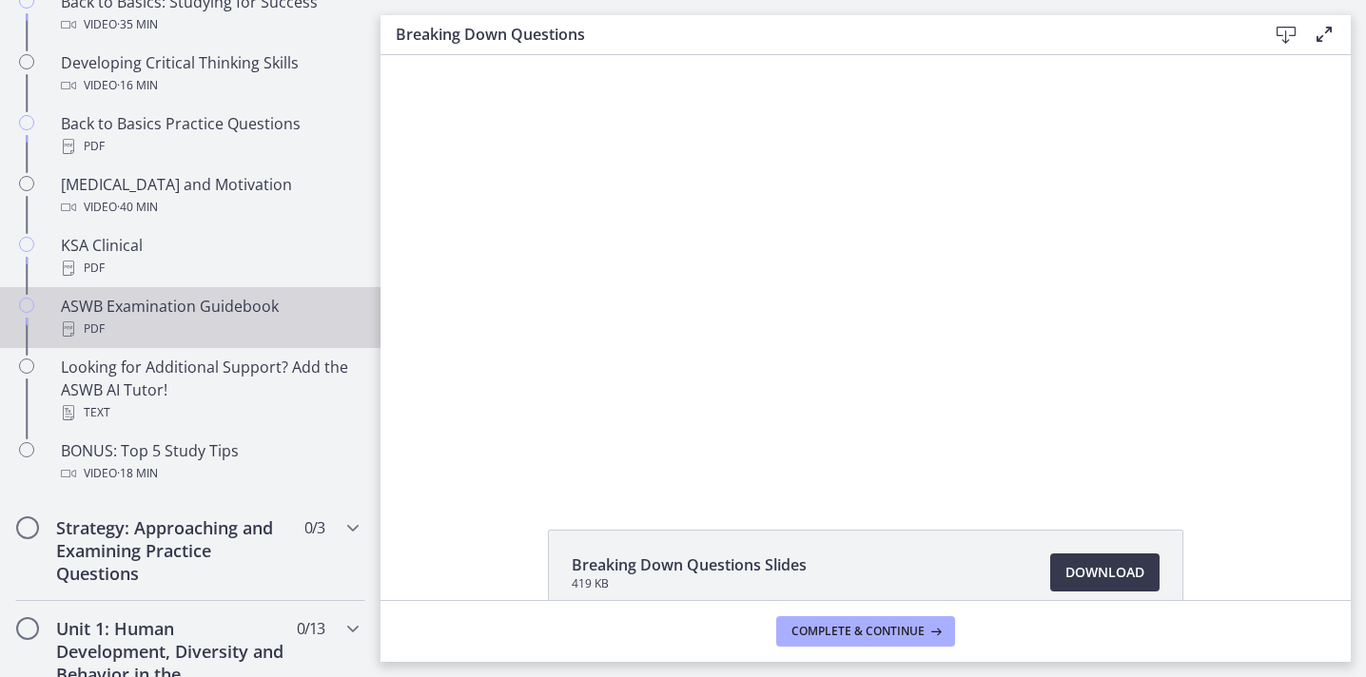
scroll to position [690, 0]
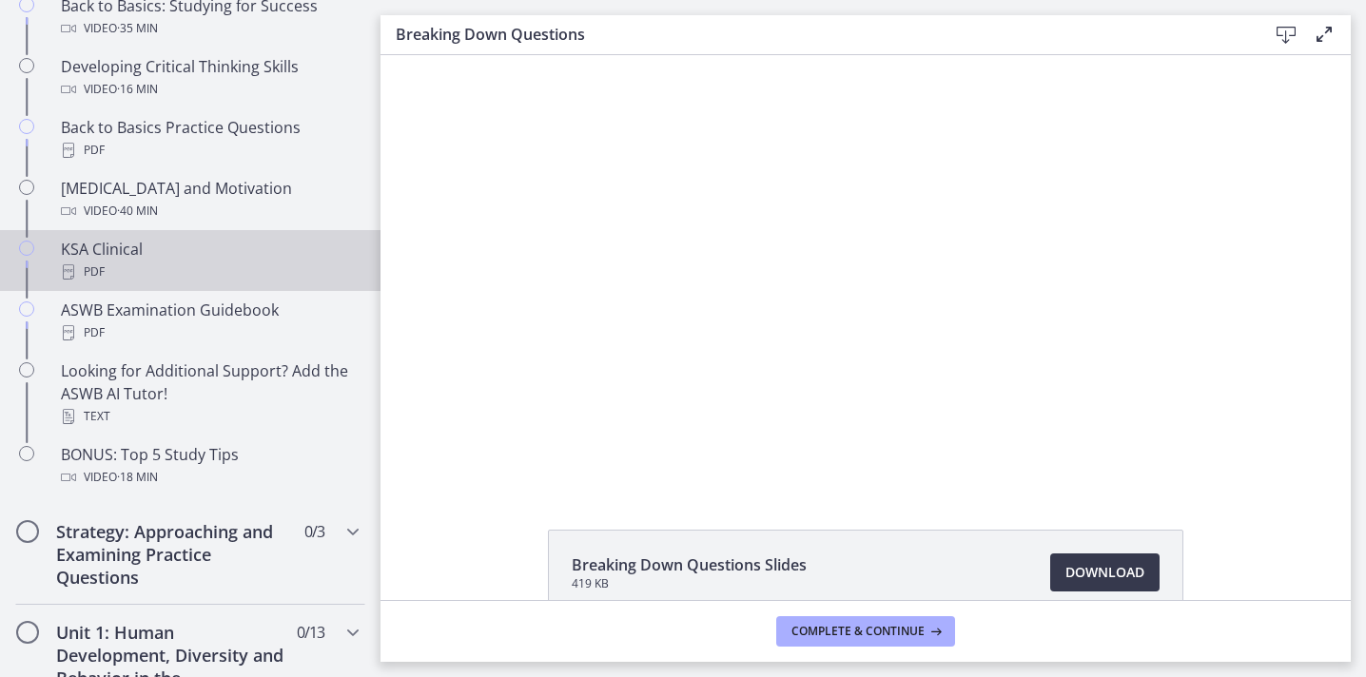
click at [158, 256] on div "KSA Clinical PDF" at bounding box center [209, 261] width 297 height 46
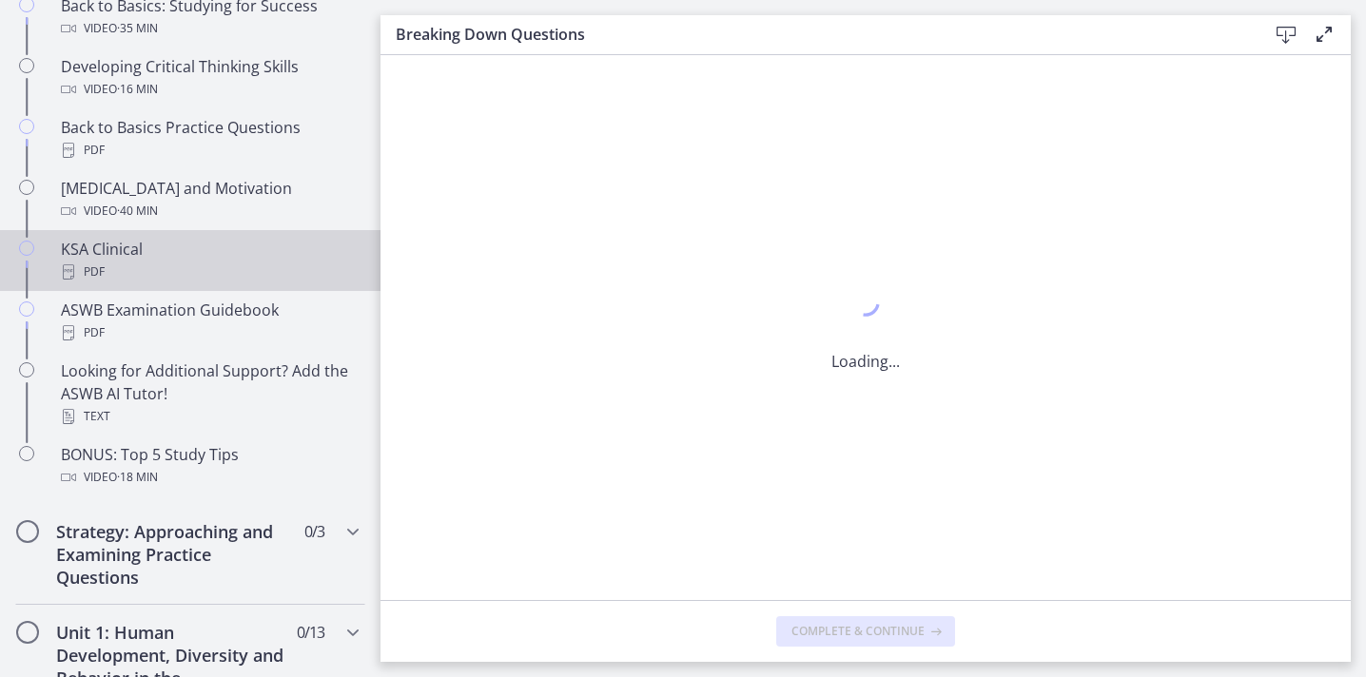
scroll to position [0, 0]
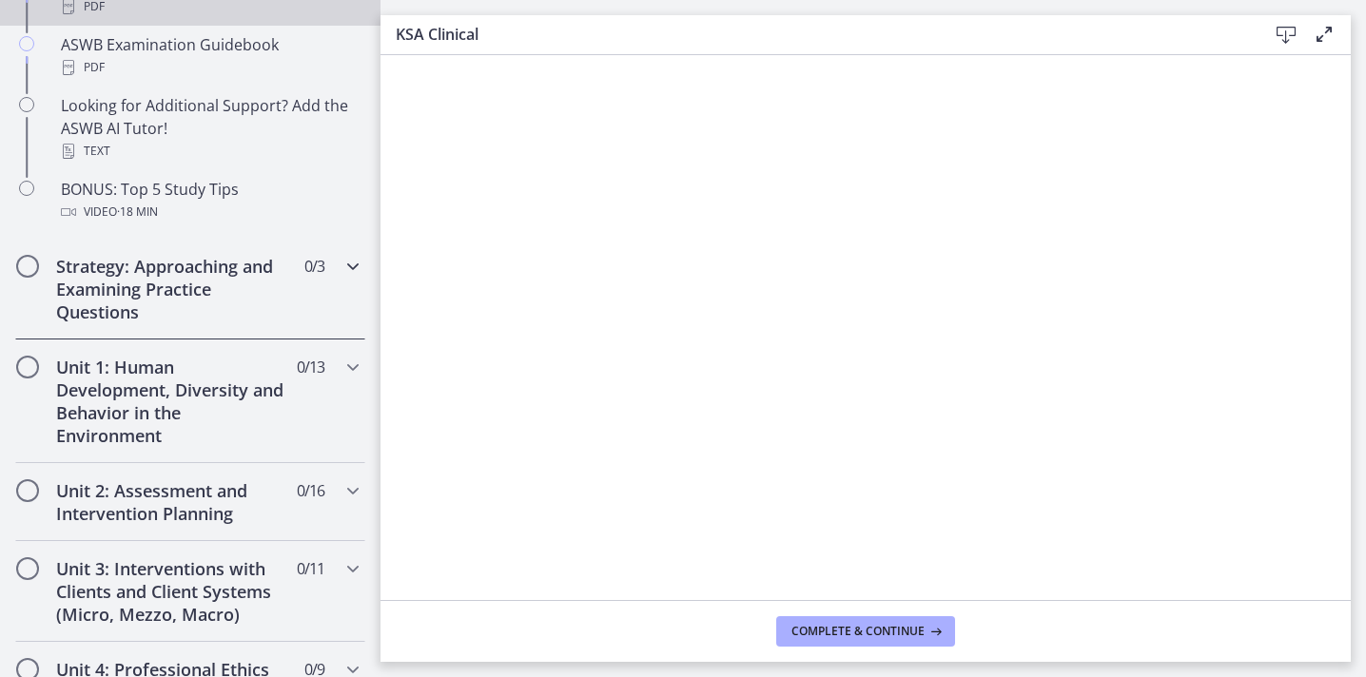
scroll to position [961, 0]
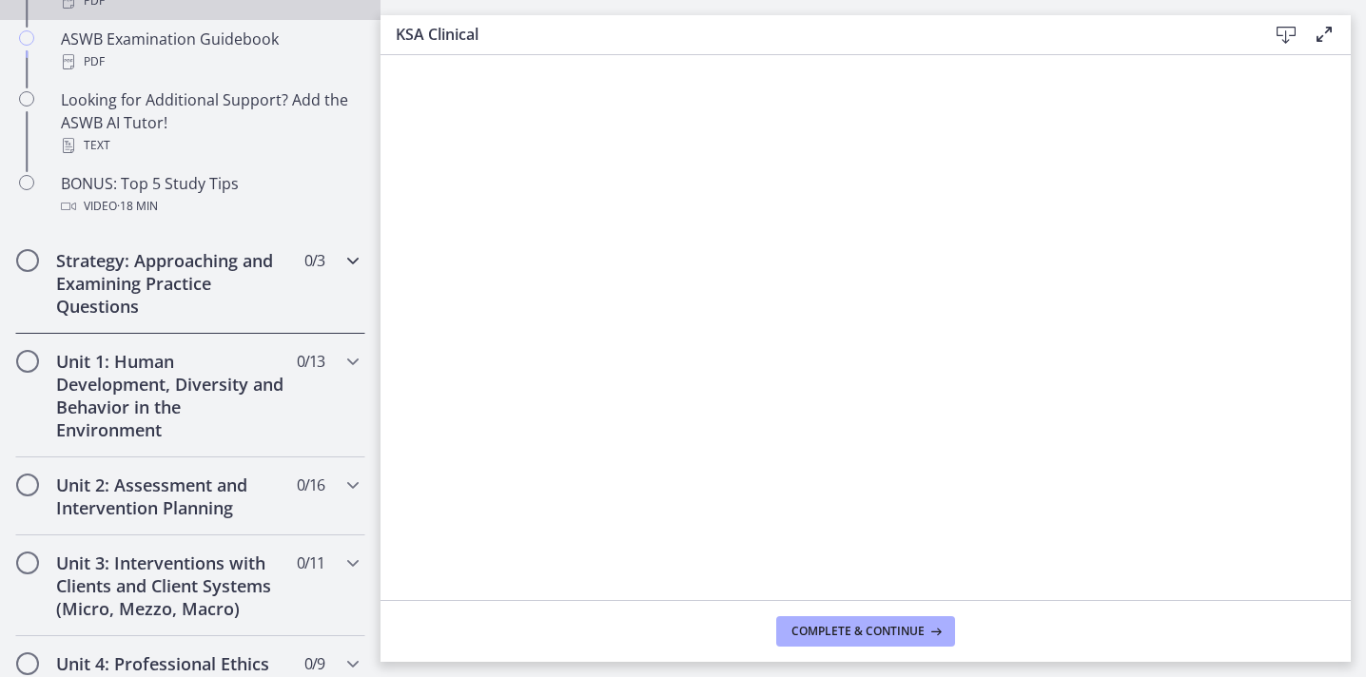
click at [262, 269] on h2 "Strategy: Approaching and Examining Practice Questions" at bounding box center [172, 283] width 232 height 69
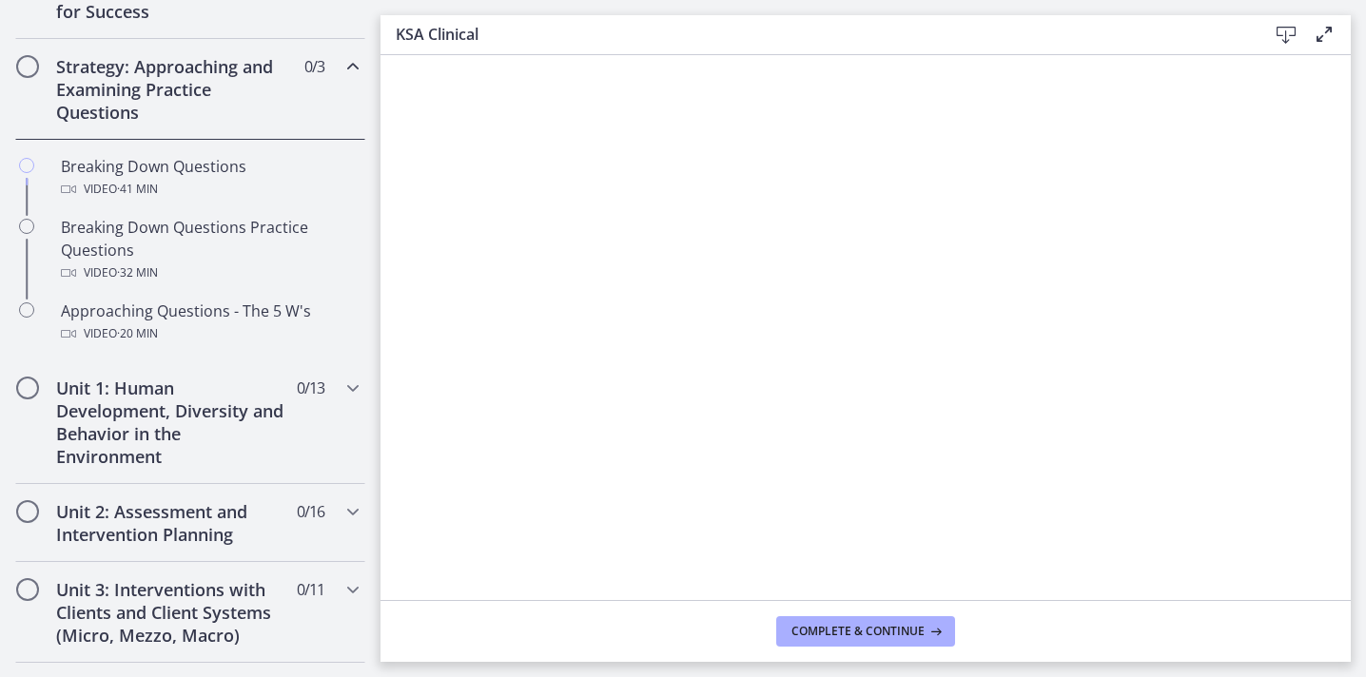
scroll to position [381, 0]
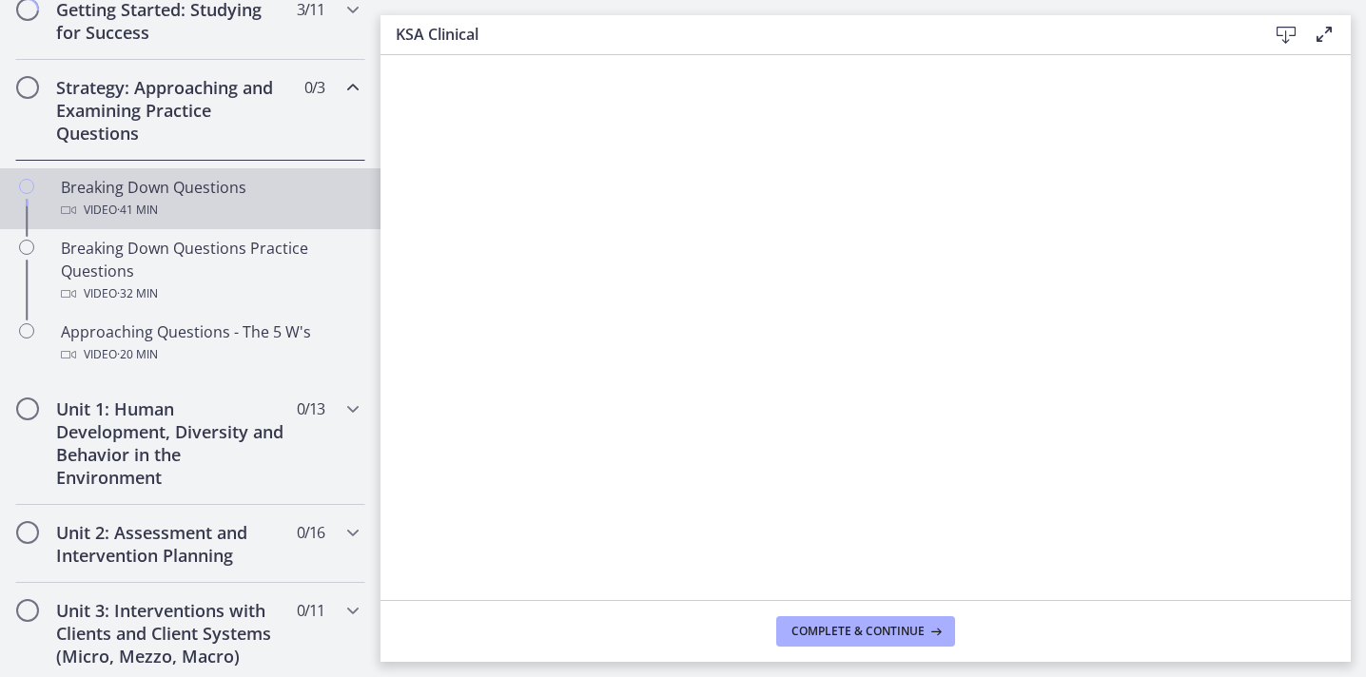
click at [206, 201] on div "Video · 41 min" at bounding box center [209, 210] width 297 height 23
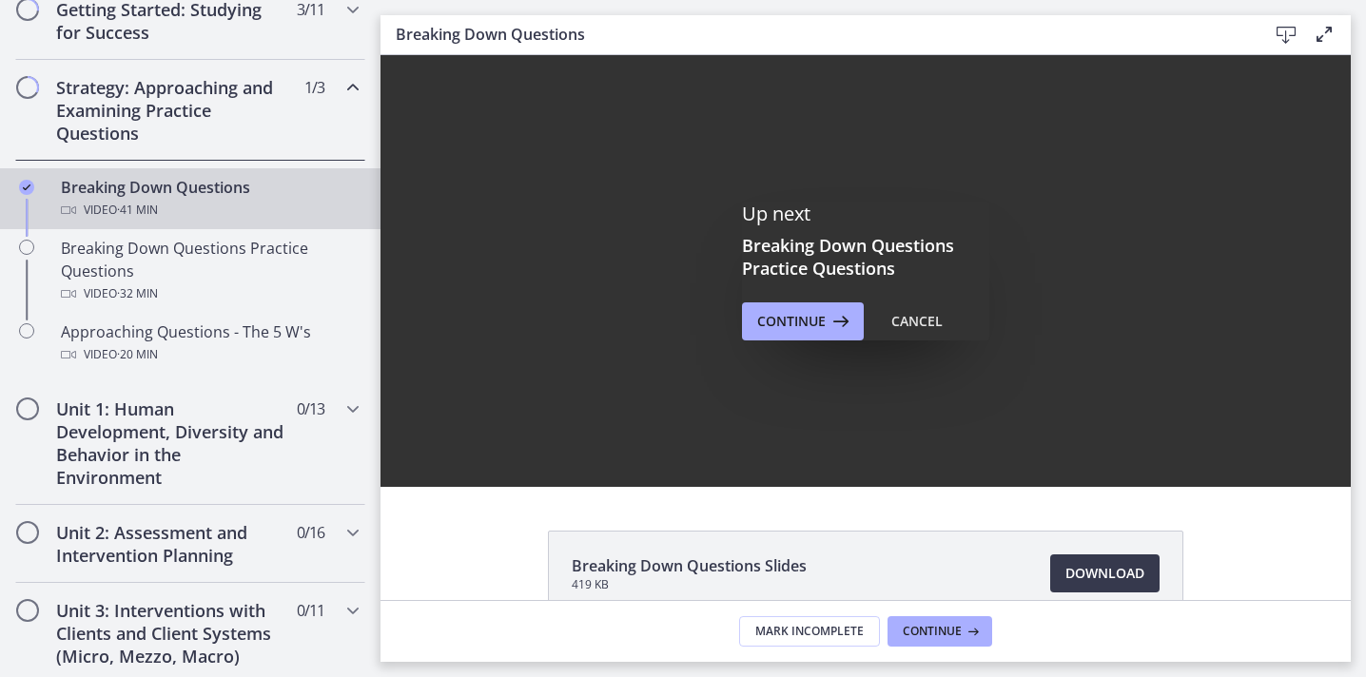
scroll to position [108, 0]
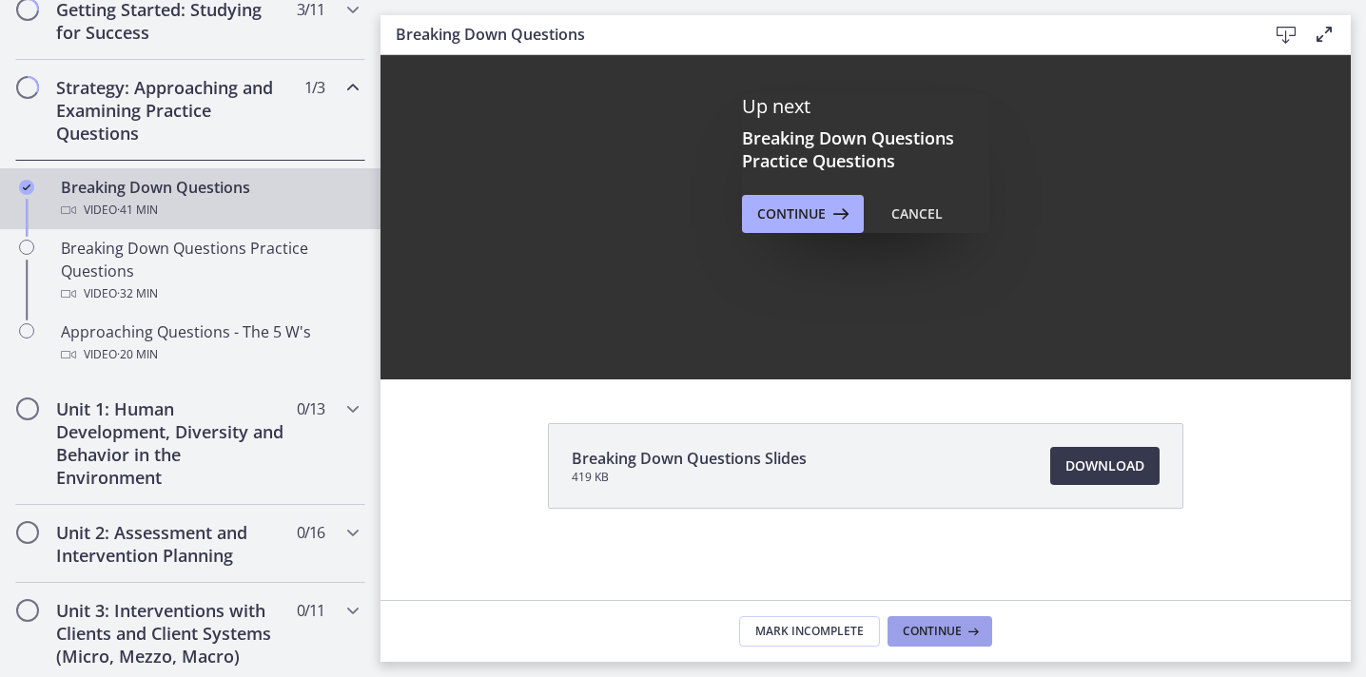
click at [940, 635] on span "Continue" at bounding box center [932, 631] width 59 height 15
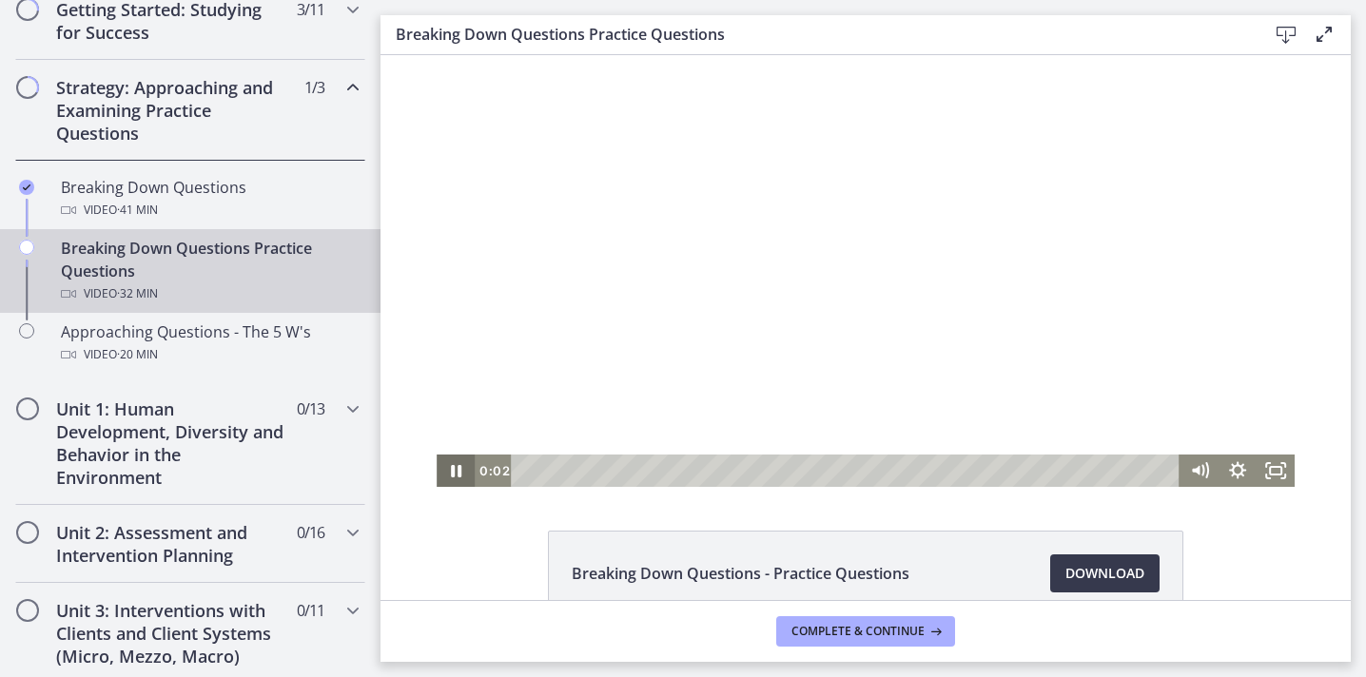
click at [454, 476] on icon "Pause" at bounding box center [456, 471] width 38 height 32
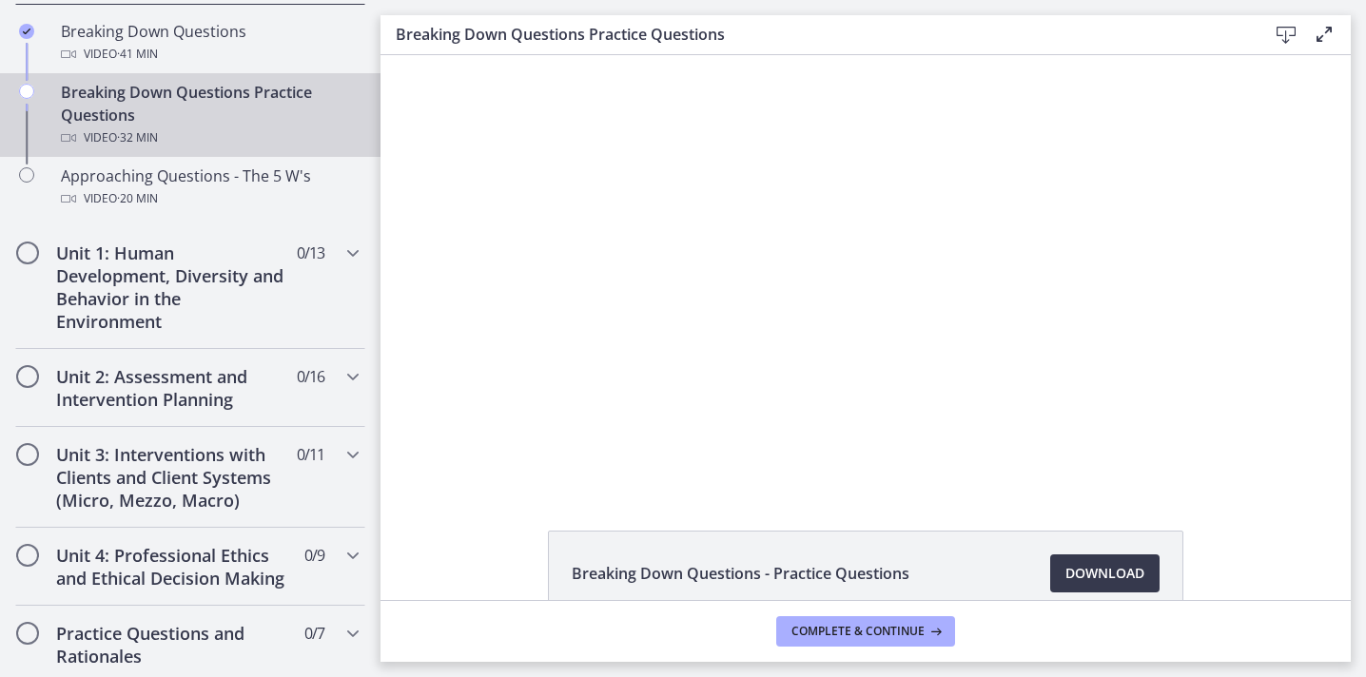
scroll to position [536, 0]
click at [252, 288] on h2 "Unit 1: Human Development, Diversity and Behavior in the Environment" at bounding box center [172, 288] width 232 height 91
